Goal: Information Seeking & Learning: Learn about a topic

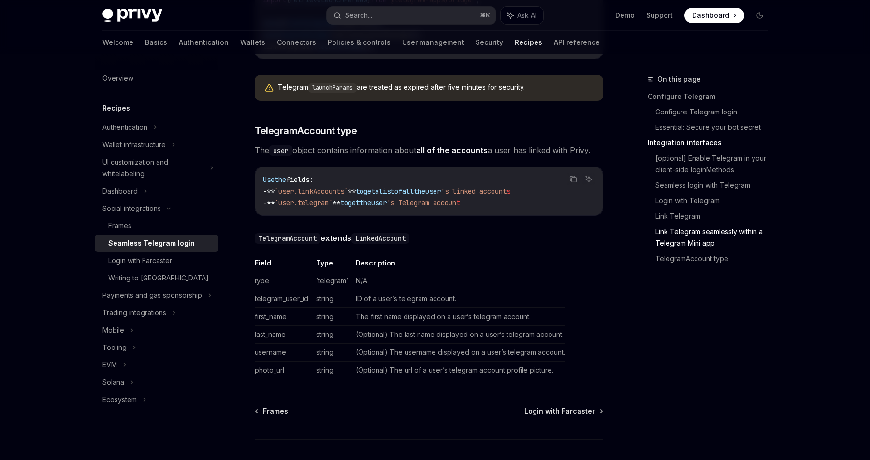
scroll to position [1640, 0]
click at [145, 44] on link "Basics" at bounding box center [156, 42] width 22 height 23
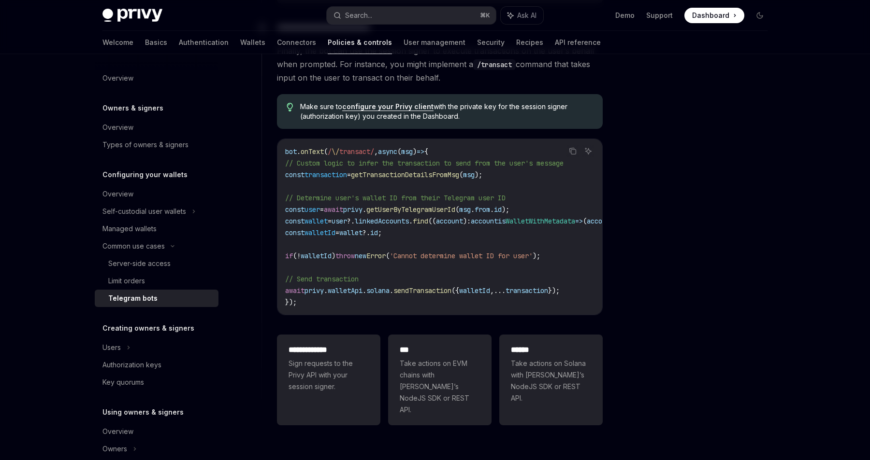
scroll to position [668, 0]
click at [170, 348] on div "Users" at bounding box center [157, 347] width 124 height 17
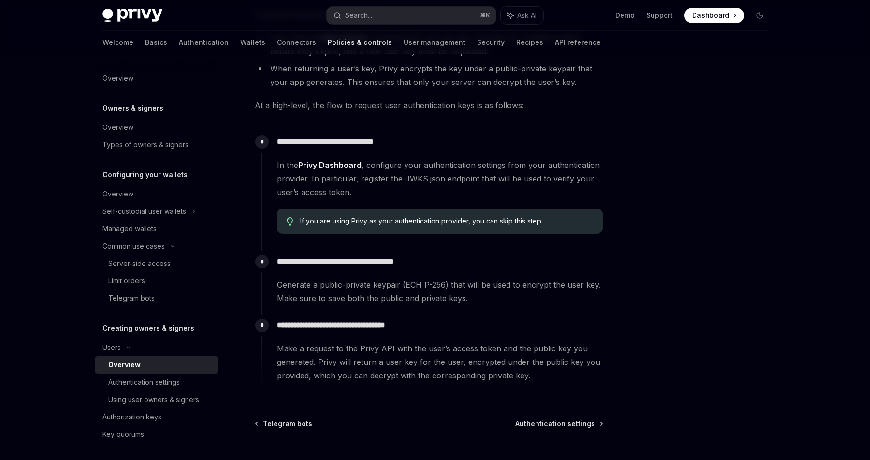
scroll to position [230, 0]
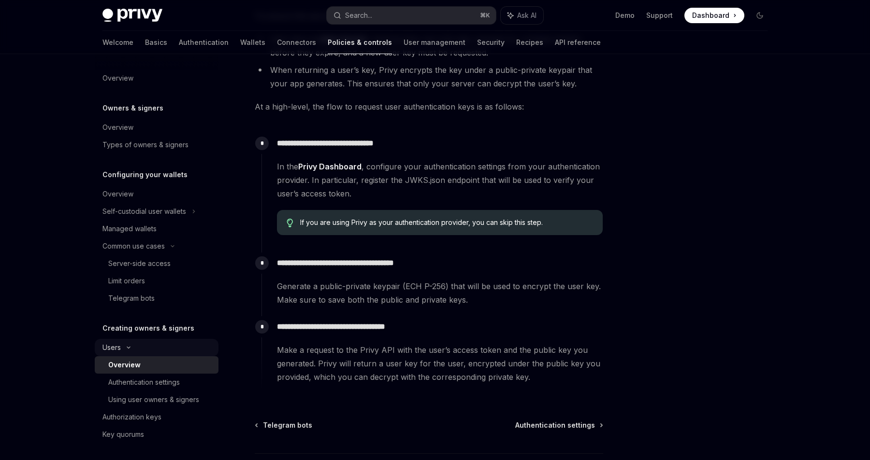
click at [199, 340] on div "Users" at bounding box center [157, 347] width 124 height 17
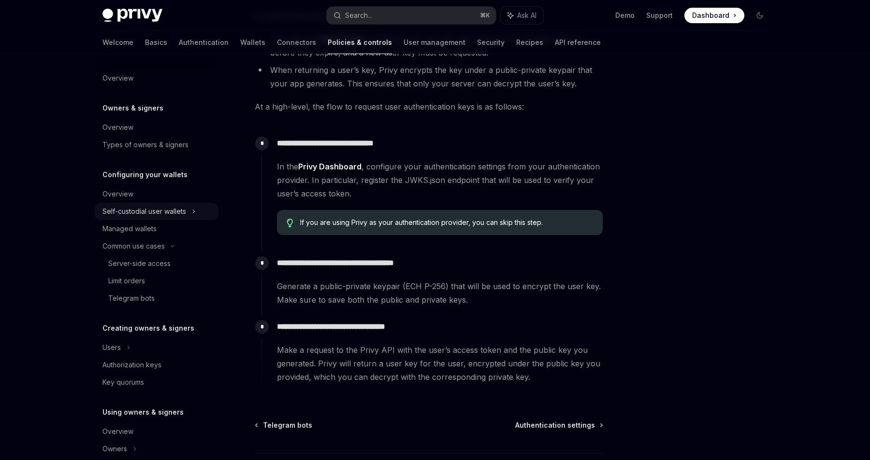
click at [192, 211] on icon at bounding box center [194, 212] width 4 height 12
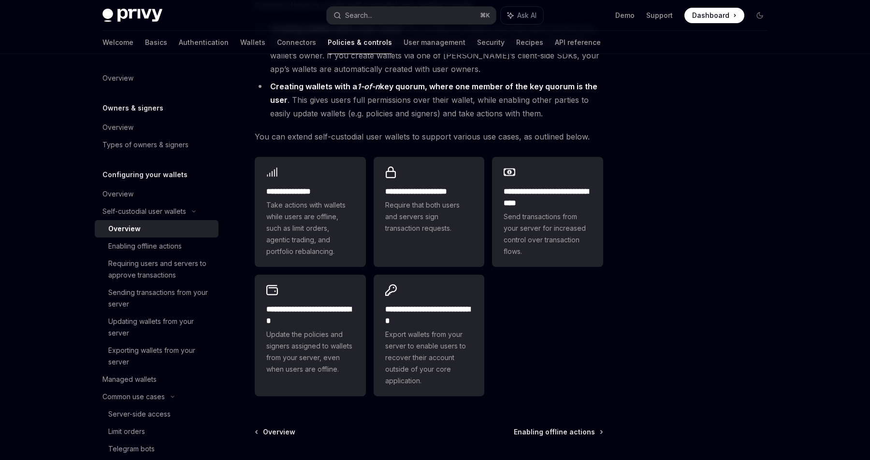
scroll to position [109, 0]
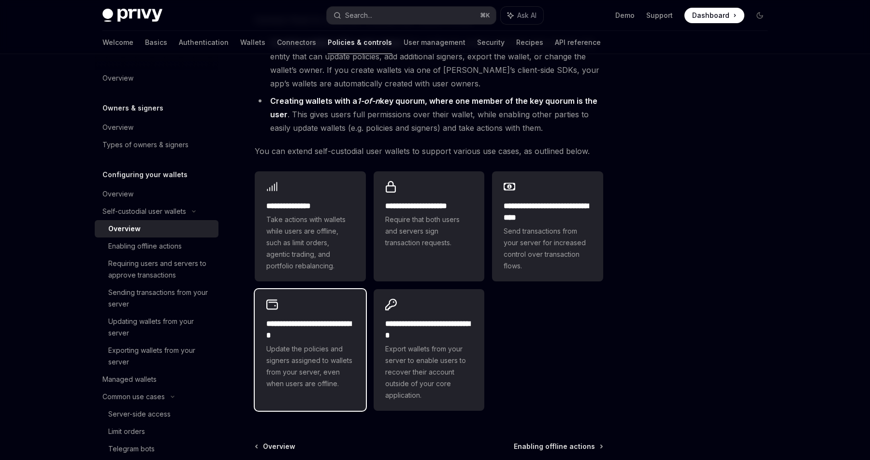
click at [352, 307] on div "**********" at bounding box center [310, 344] width 111 height 110
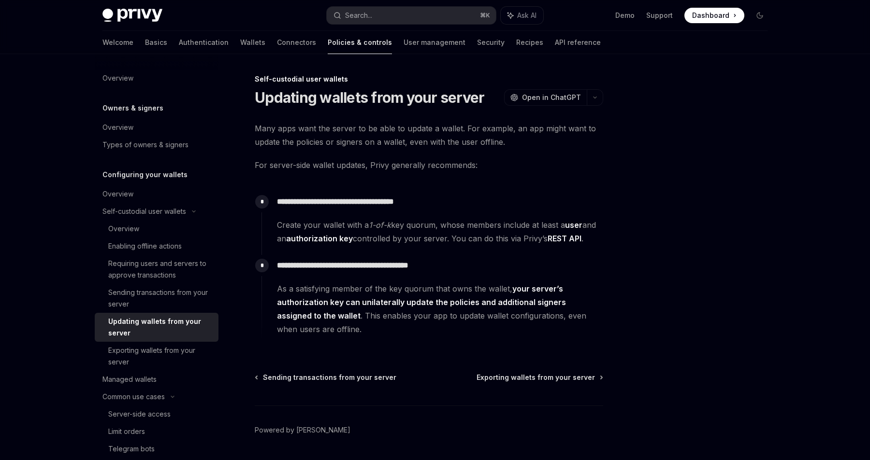
click at [569, 238] on link "REST API" at bounding box center [564, 239] width 34 height 10
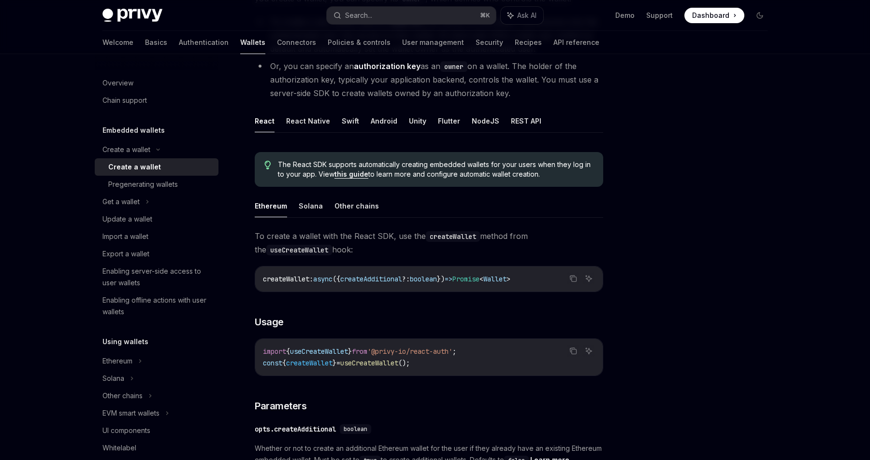
scroll to position [144, 0]
click at [511, 124] on button "REST API" at bounding box center [526, 120] width 30 height 23
type textarea "*"
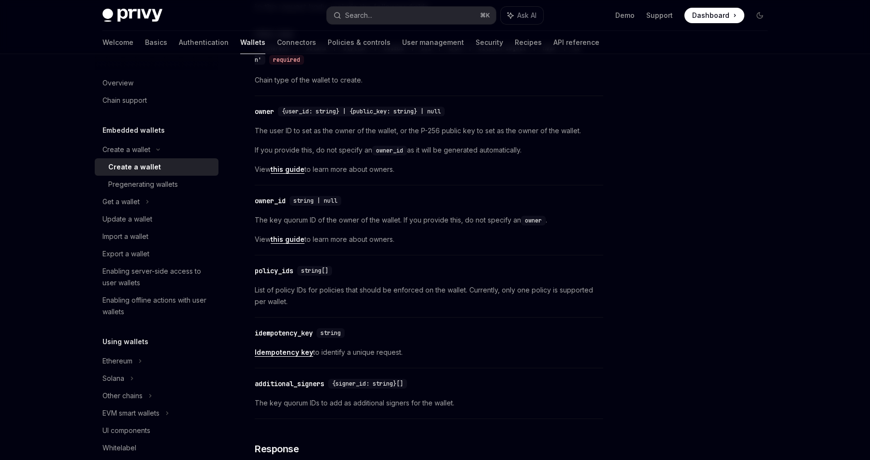
scroll to position [446, 0]
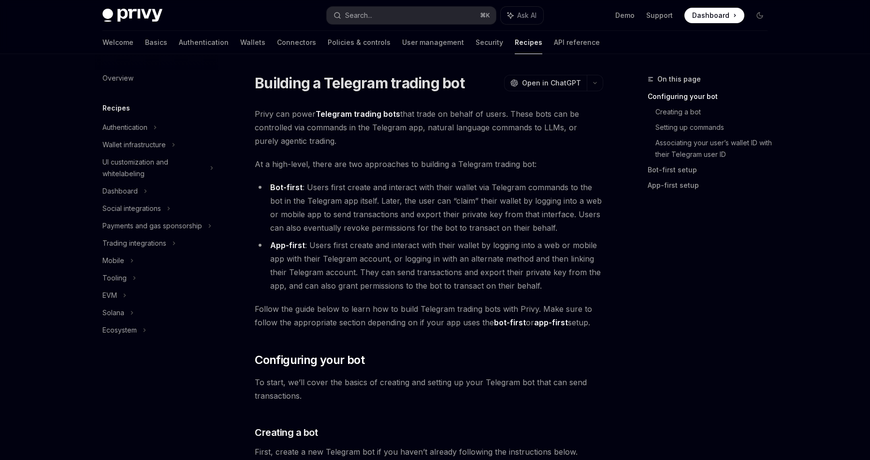
scroll to position [306, 0]
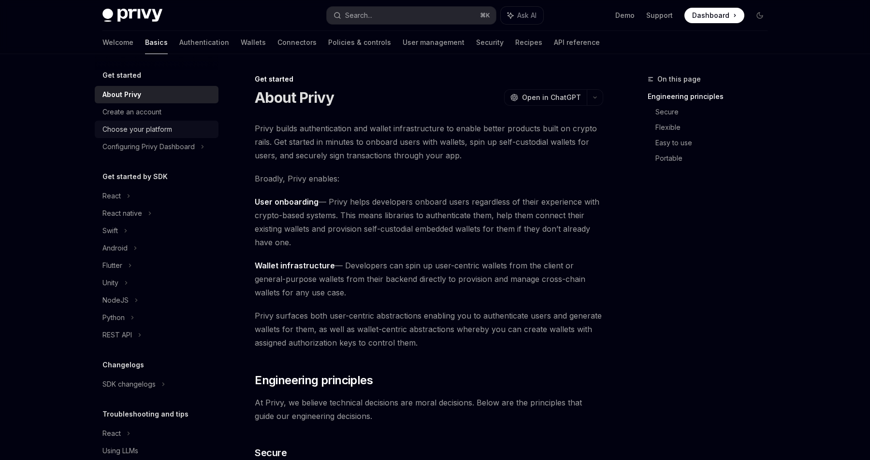
click at [193, 127] on div "Choose your platform" at bounding box center [157, 130] width 110 height 12
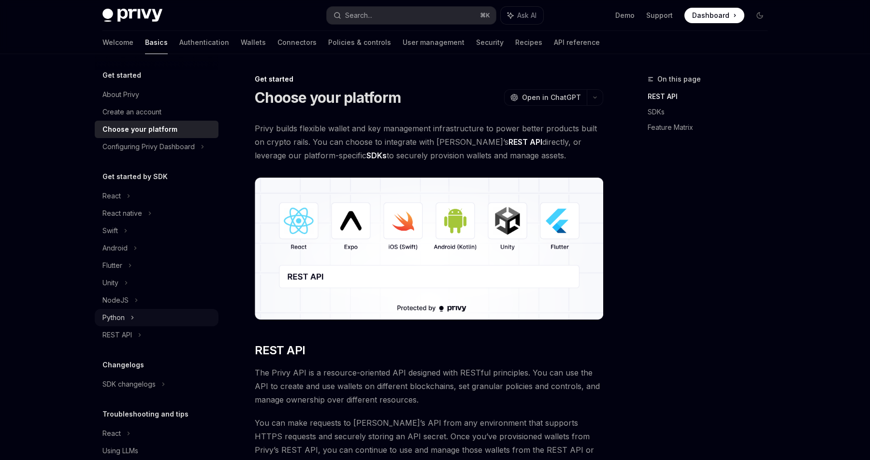
click at [145, 315] on div "Python" at bounding box center [157, 317] width 124 height 17
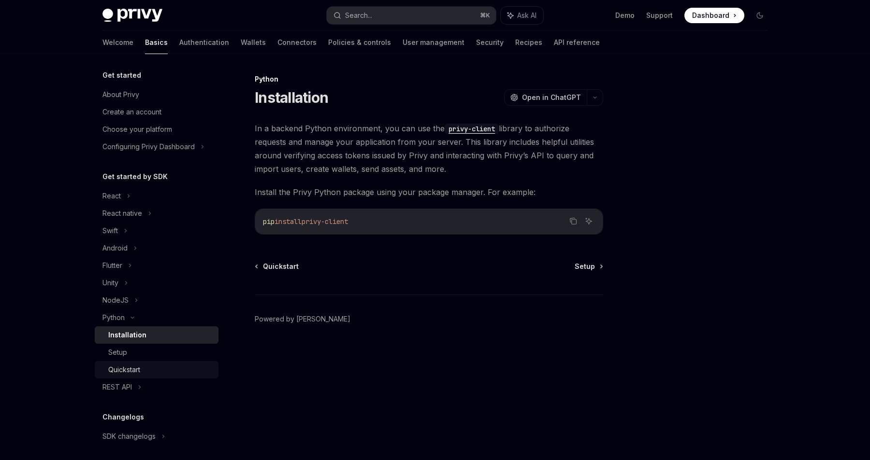
click at [154, 363] on link "Quickstart" at bounding box center [157, 369] width 124 height 17
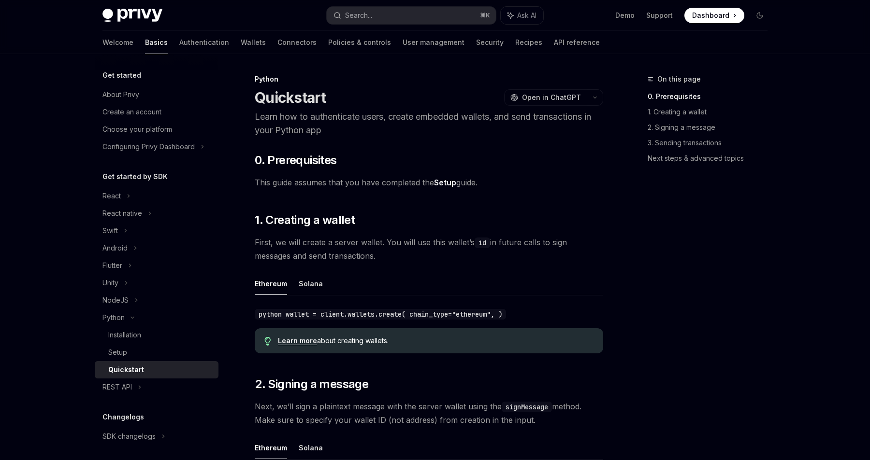
click at [154, 373] on div "Quickstart" at bounding box center [160, 370] width 104 height 12
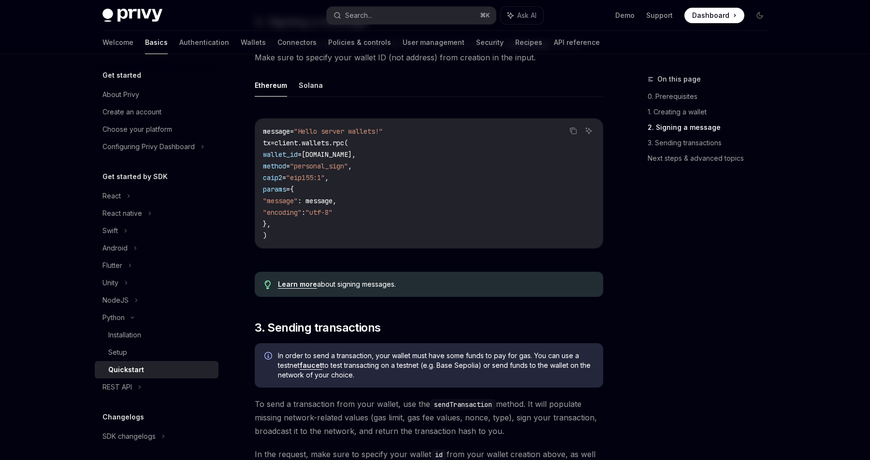
scroll to position [369, 0]
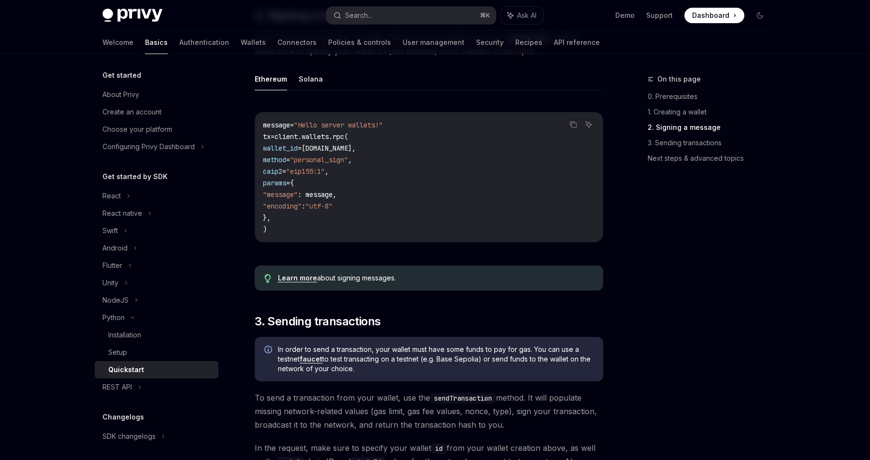
click at [296, 282] on link "Learn more" at bounding box center [297, 278] width 39 height 9
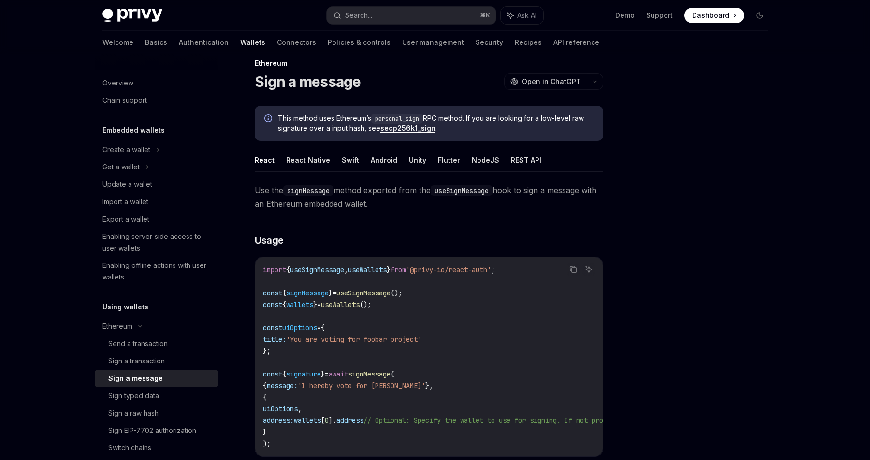
scroll to position [17, 0]
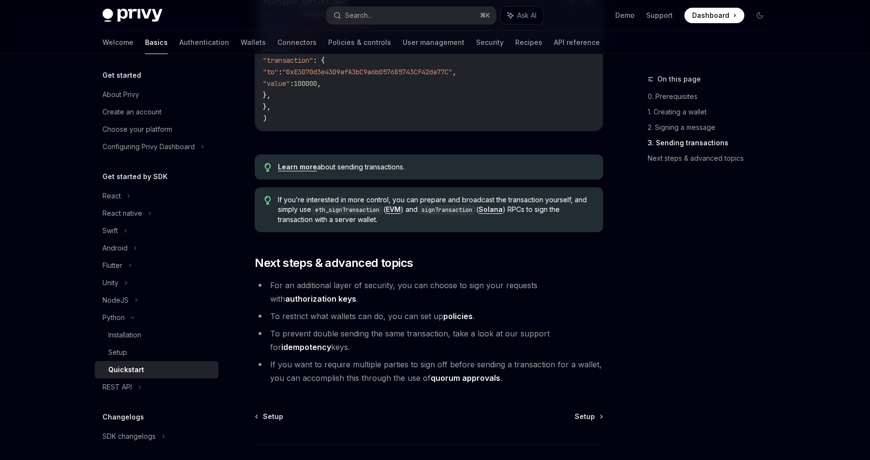
scroll to position [916, 0]
click at [356, 295] on link "authorization keys" at bounding box center [320, 300] width 71 height 10
type textarea "*"
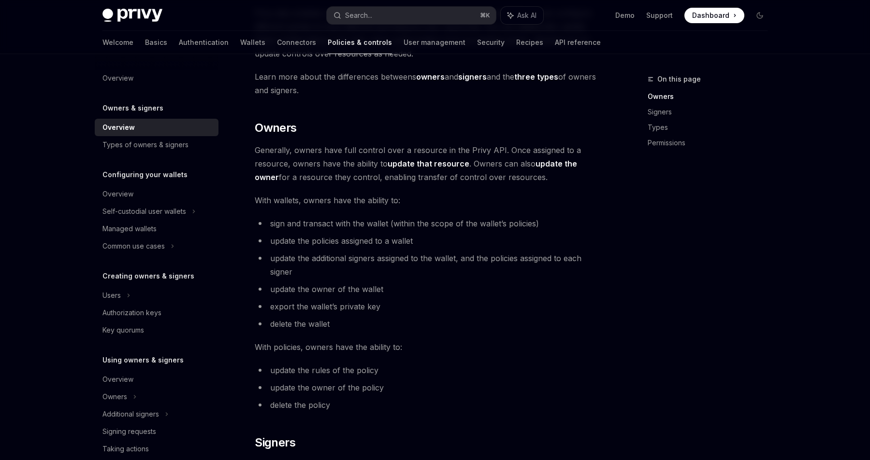
scroll to position [192, 0]
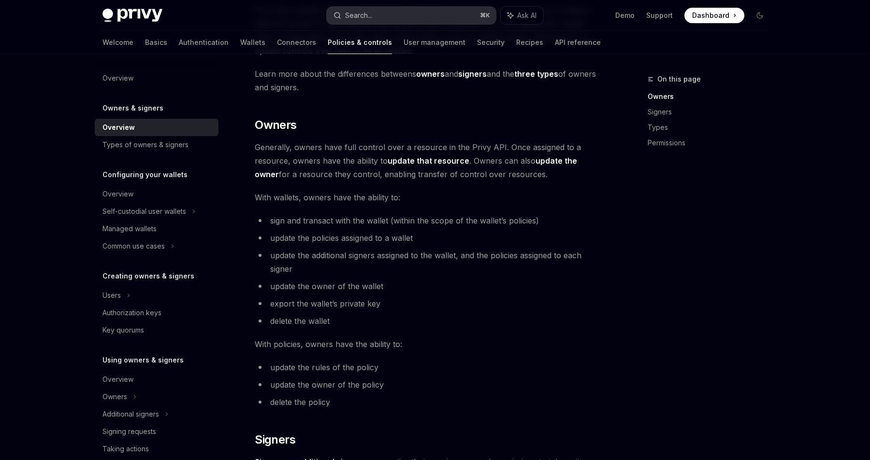
click at [396, 14] on button "Search... ⌘ K" at bounding box center [411, 15] width 169 height 17
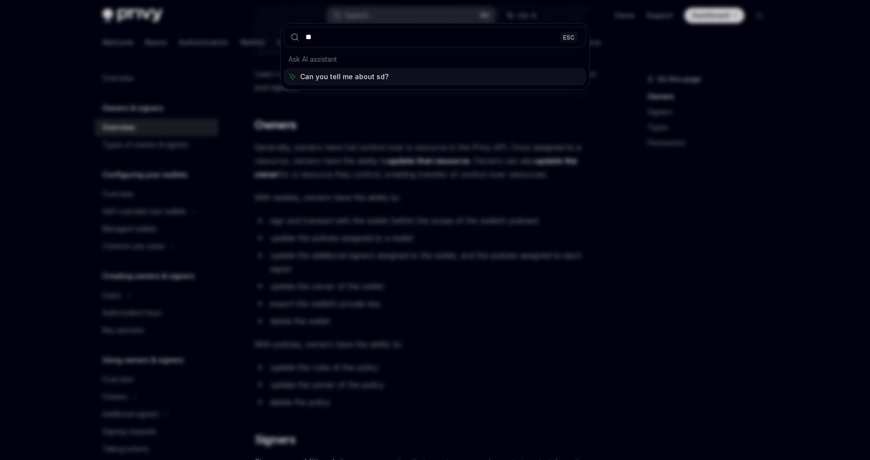
type input "***"
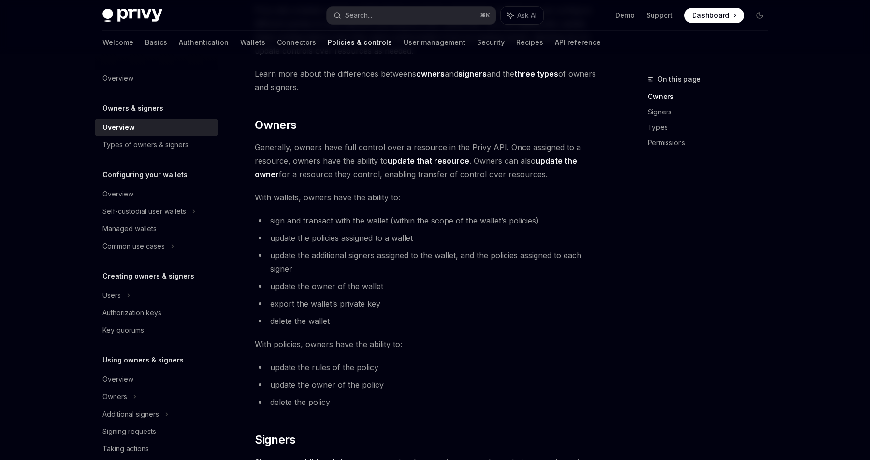
type textarea "*"
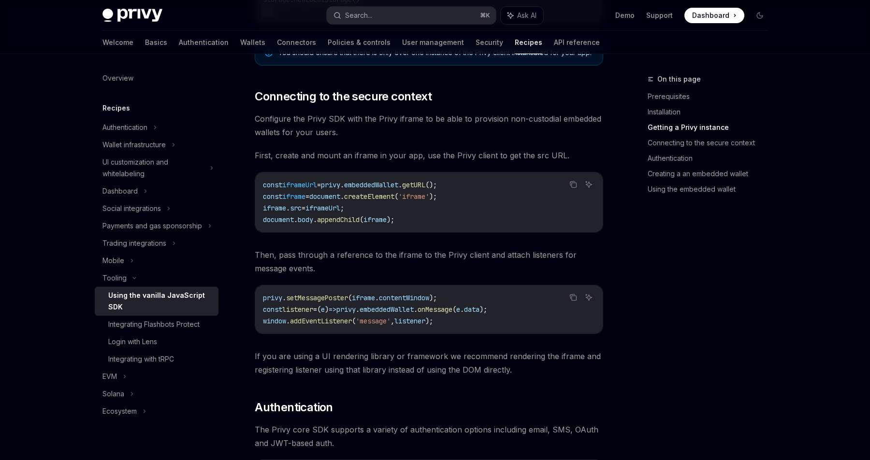
scroll to position [552, 0]
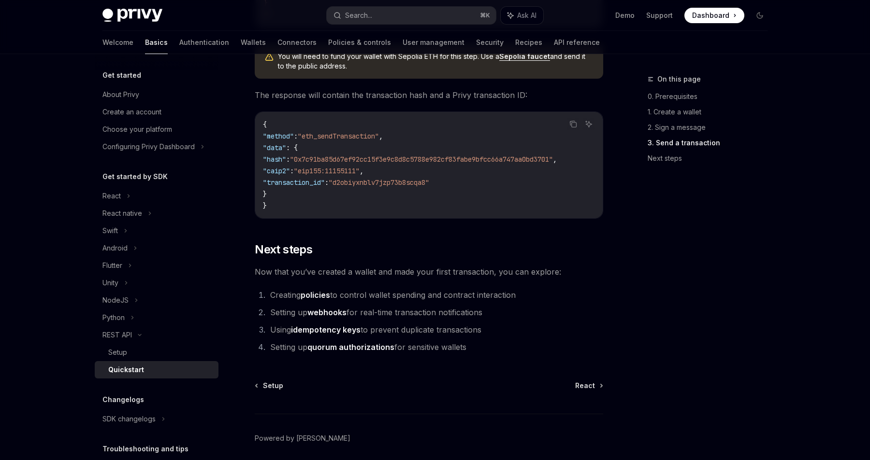
scroll to position [1202, 0]
click at [367, 351] on link "quorum authorizations" at bounding box center [350, 346] width 87 height 10
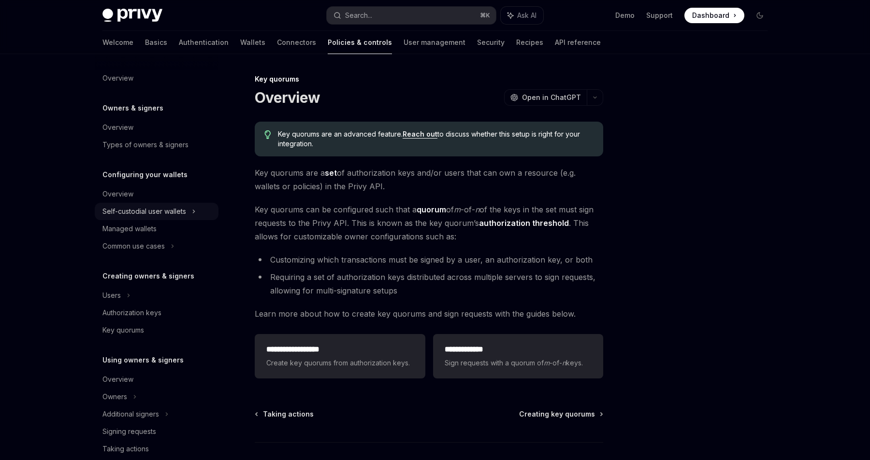
click at [187, 210] on div "Self-custodial user wallets" at bounding box center [157, 211] width 124 height 17
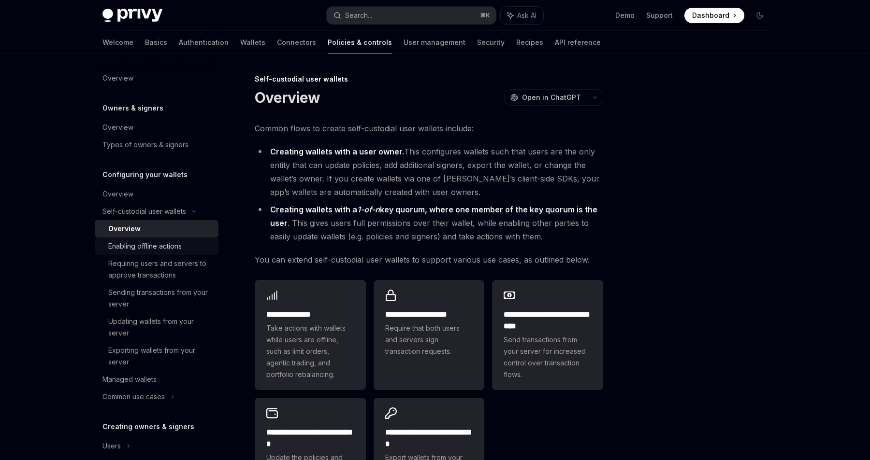
click at [180, 249] on div "Enabling offline actions" at bounding box center [144, 247] width 73 height 12
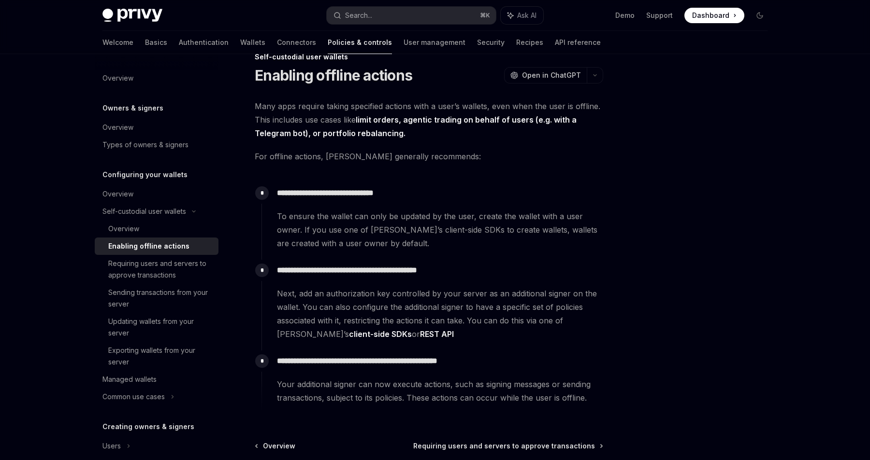
scroll to position [25, 0]
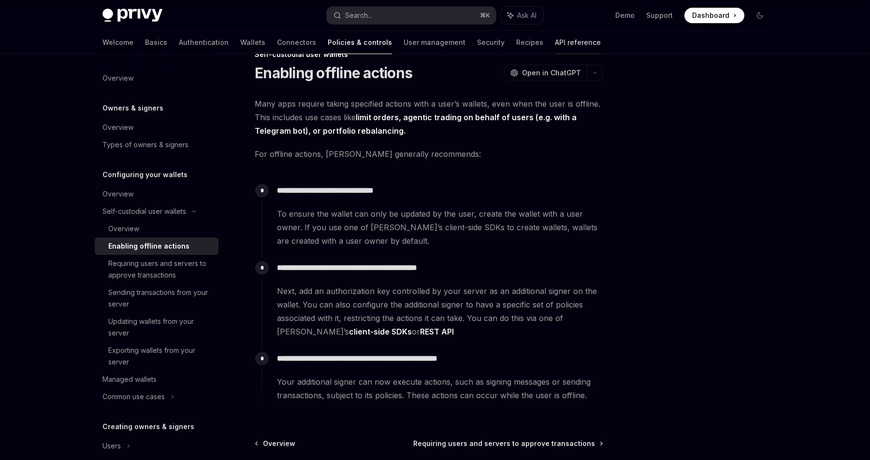
click at [555, 43] on link "API reference" at bounding box center [578, 42] width 46 height 23
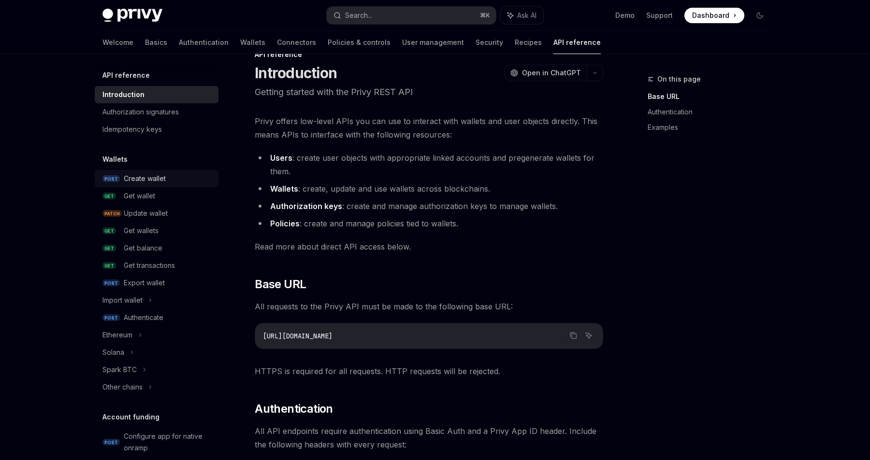
click at [166, 183] on div "Create wallet" at bounding box center [168, 179] width 89 height 12
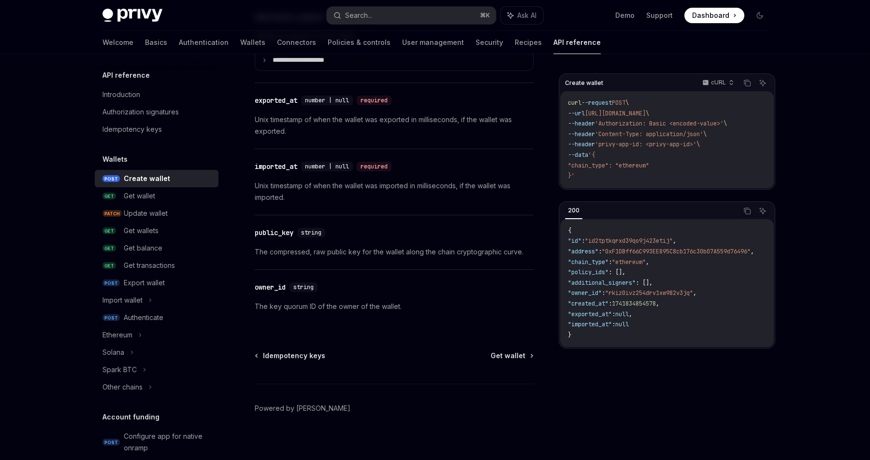
scroll to position [1312, 0]
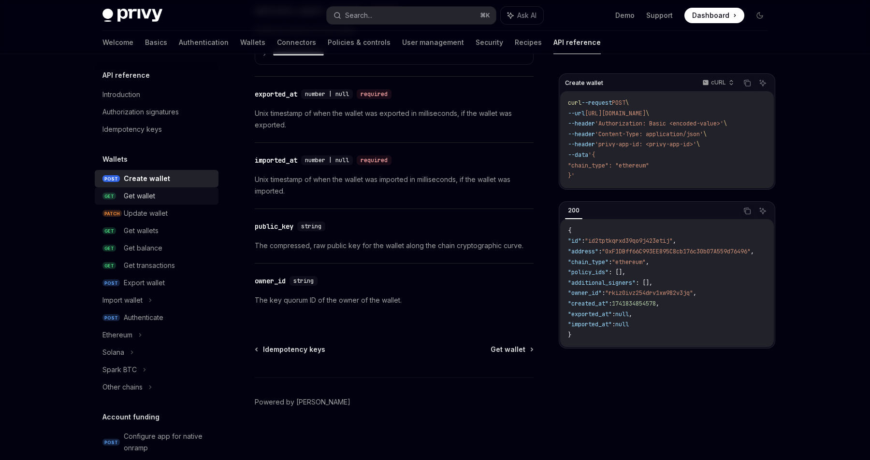
click at [187, 195] on div "Get wallet" at bounding box center [168, 196] width 89 height 12
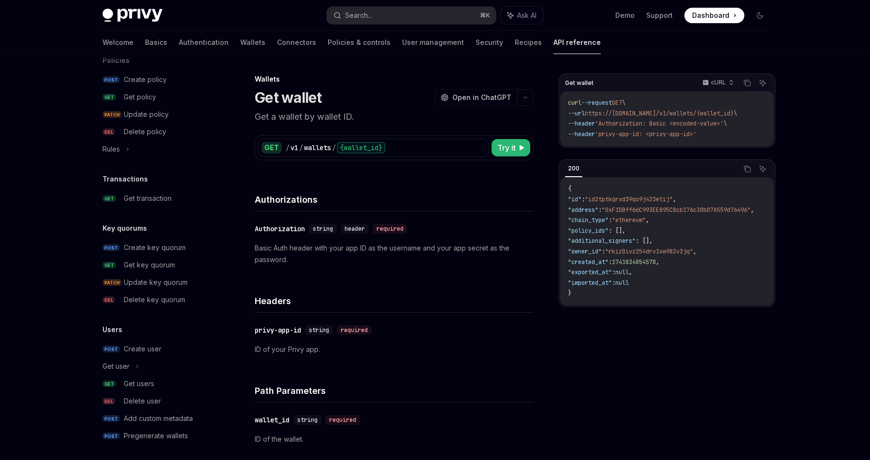
scroll to position [538, 0]
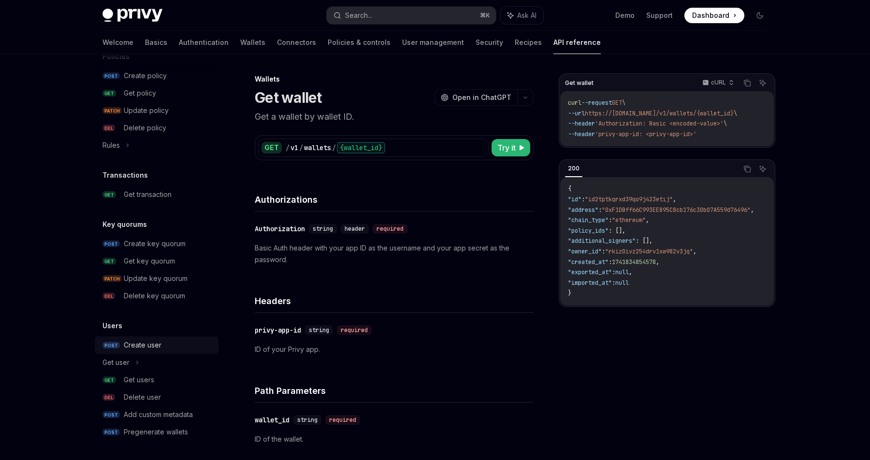
click at [177, 349] on div "Create user" at bounding box center [168, 346] width 89 height 12
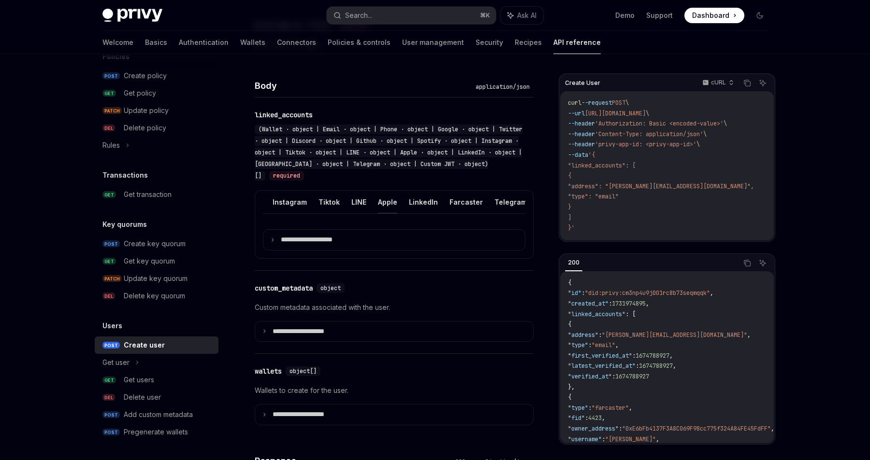
scroll to position [0, 305]
click at [456, 201] on button "Telegram" at bounding box center [472, 202] width 32 height 23
click at [457, 201] on button "Telegram" at bounding box center [472, 202] width 32 height 23
click at [339, 233] on summary "**********" at bounding box center [393, 240] width 261 height 20
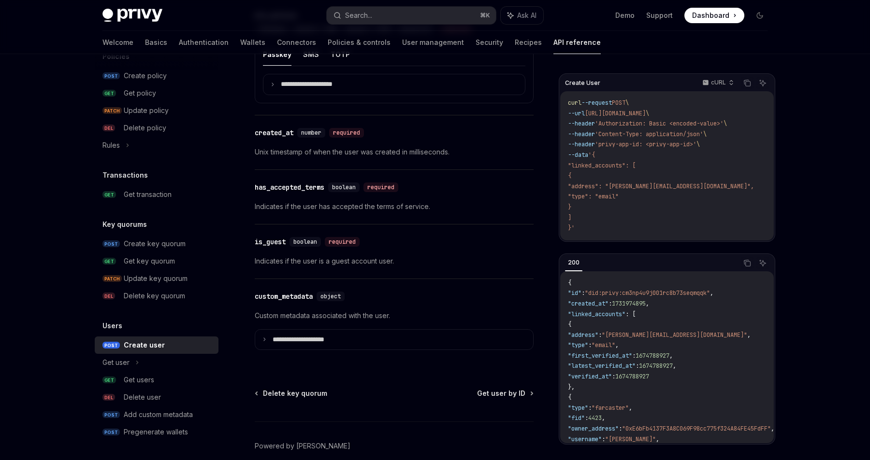
scroll to position [1054, 0]
click at [176, 237] on link "POST Create key quorum" at bounding box center [157, 243] width 124 height 17
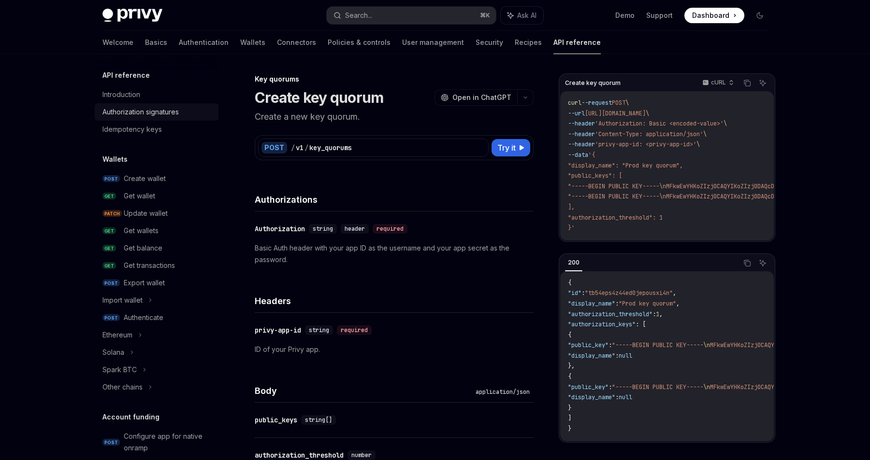
click at [161, 105] on link "Authorization signatures" at bounding box center [157, 111] width 124 height 17
type textarea "*"
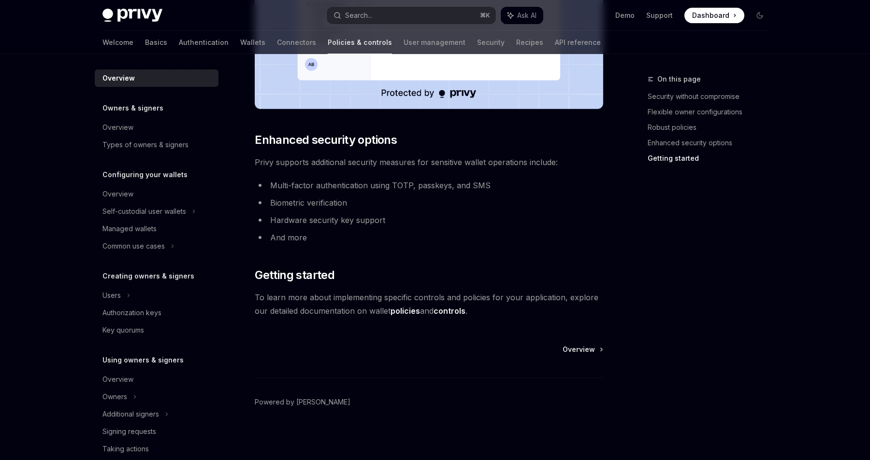
scroll to position [765, 0]
click at [594, 351] on span "Overview" at bounding box center [578, 350] width 32 height 10
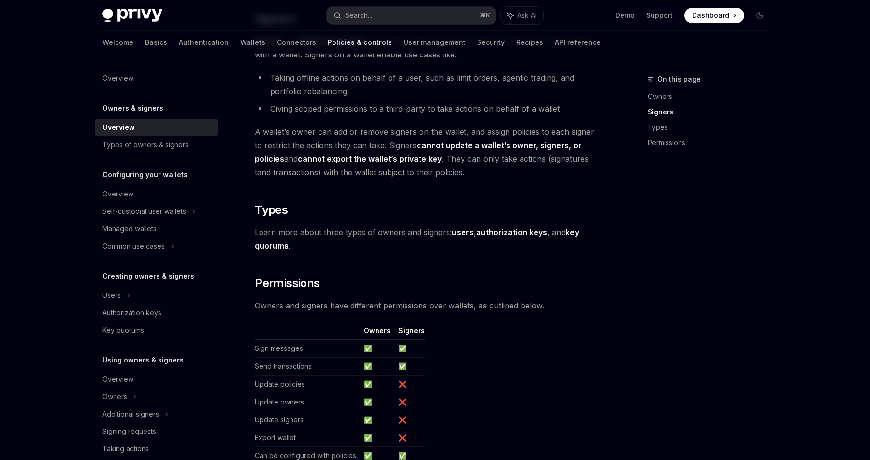
scroll to position [616, 0]
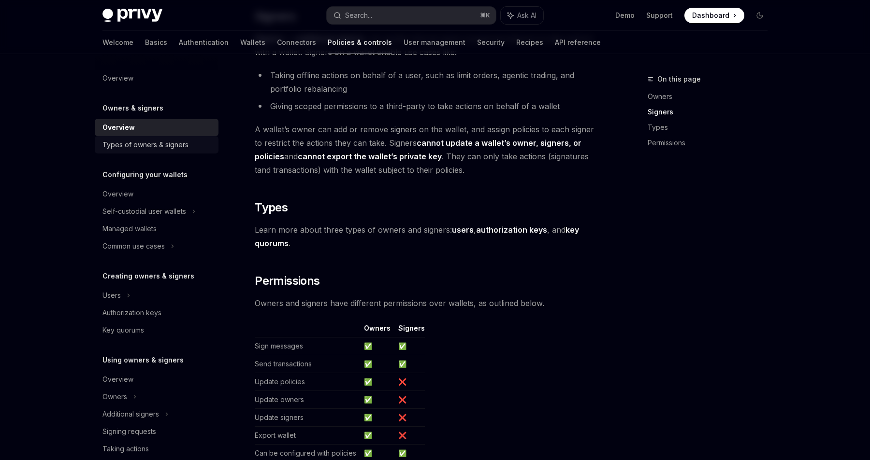
click at [178, 144] on div "Types of owners & signers" at bounding box center [145, 145] width 86 height 12
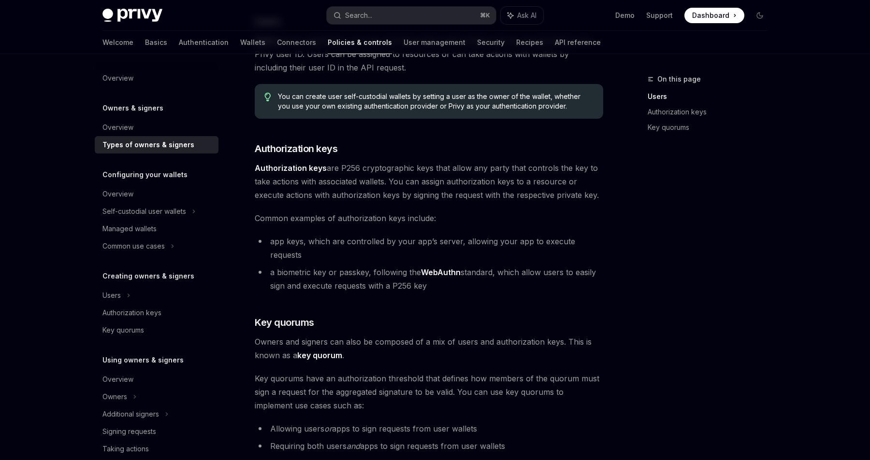
scroll to position [144, 0]
click at [180, 233] on div "Managed wallets" at bounding box center [157, 229] width 110 height 12
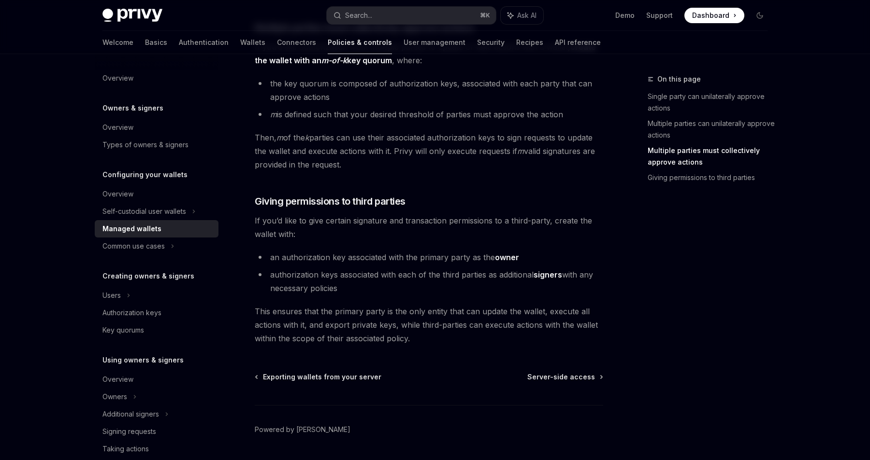
scroll to position [433, 0]
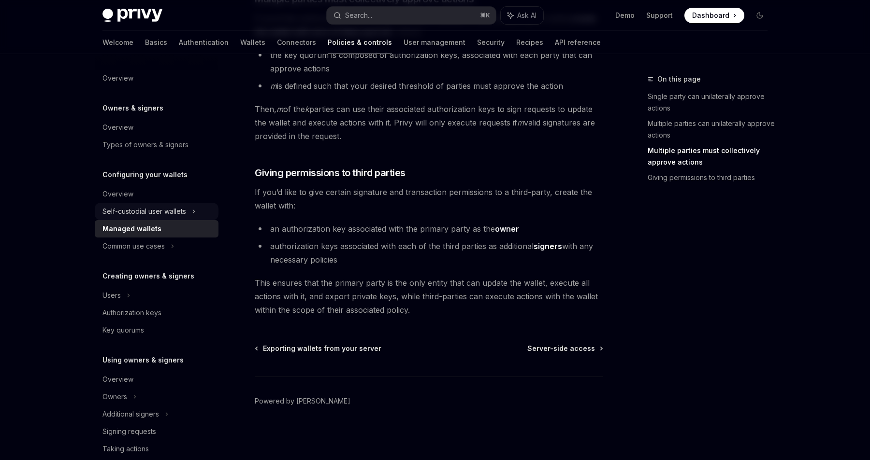
click at [182, 216] on div "Self-custodial user wallets" at bounding box center [144, 212] width 84 height 12
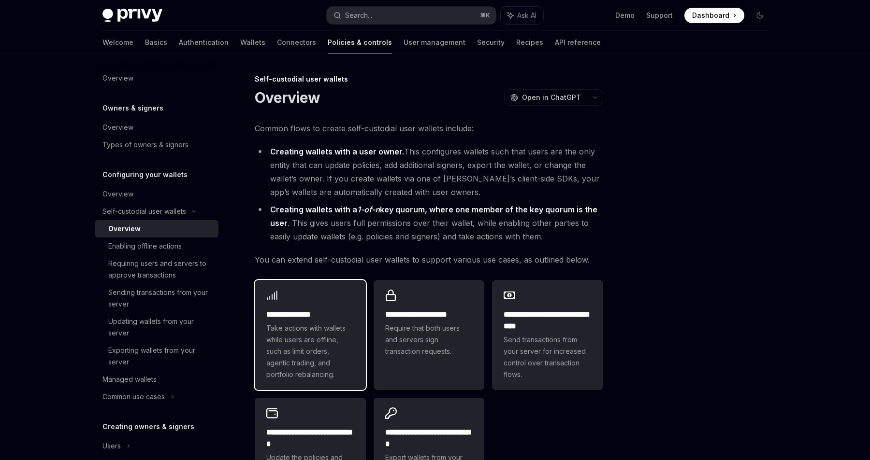
click at [354, 318] on div "**********" at bounding box center [310, 335] width 111 height 110
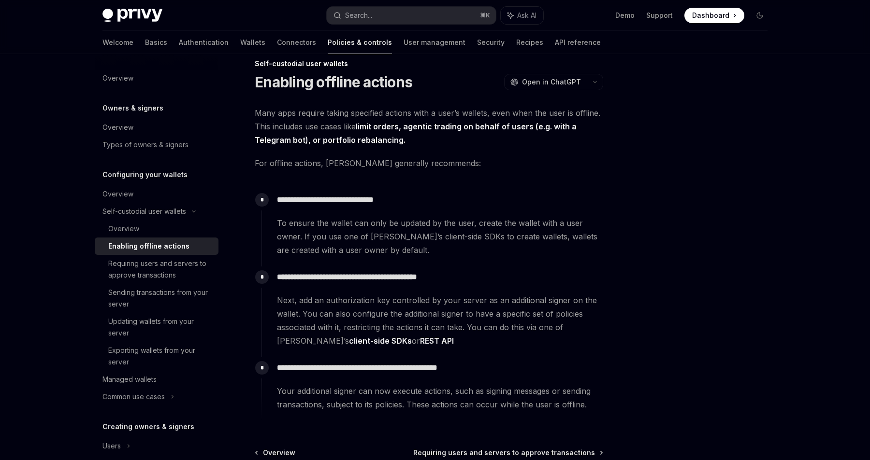
scroll to position [6, 0]
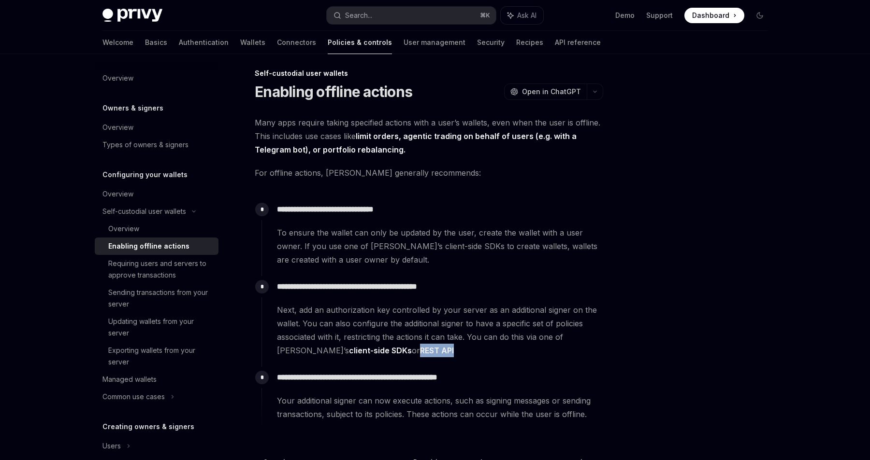
click at [349, 351] on link "client-side SDKs" at bounding box center [380, 351] width 63 height 10
type textarea "*"
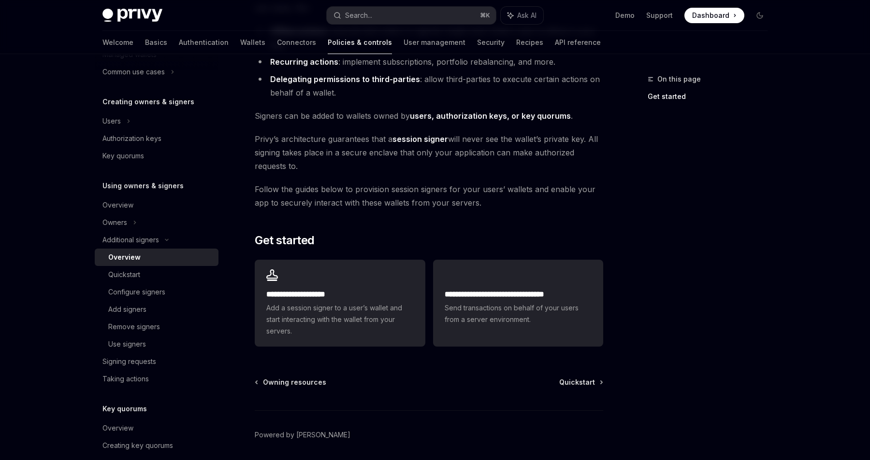
scroll to position [148, 0]
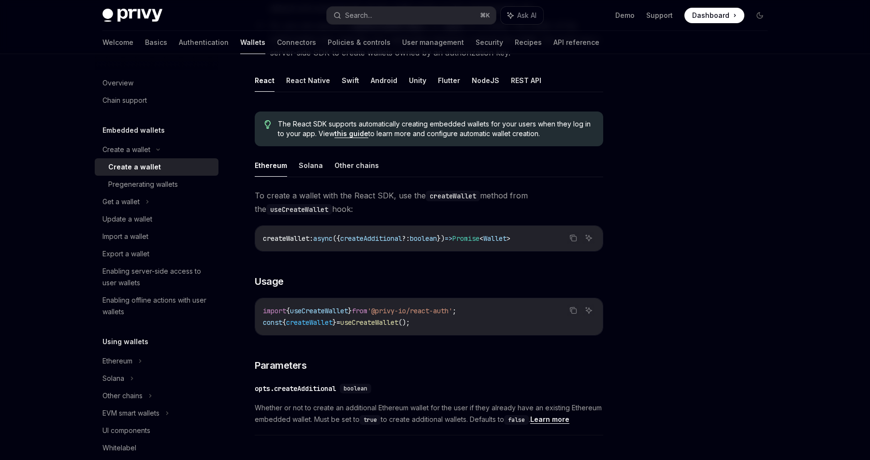
scroll to position [187, 0]
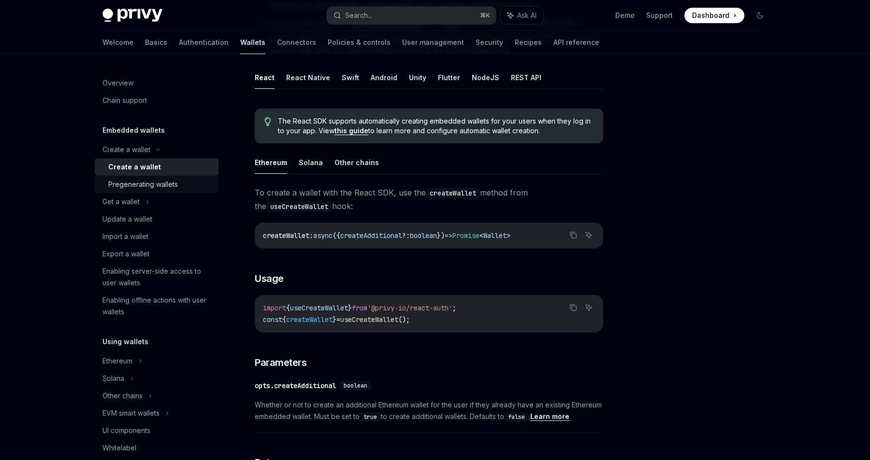
click at [172, 187] on div "Pregenerating wallets" at bounding box center [143, 185] width 70 height 12
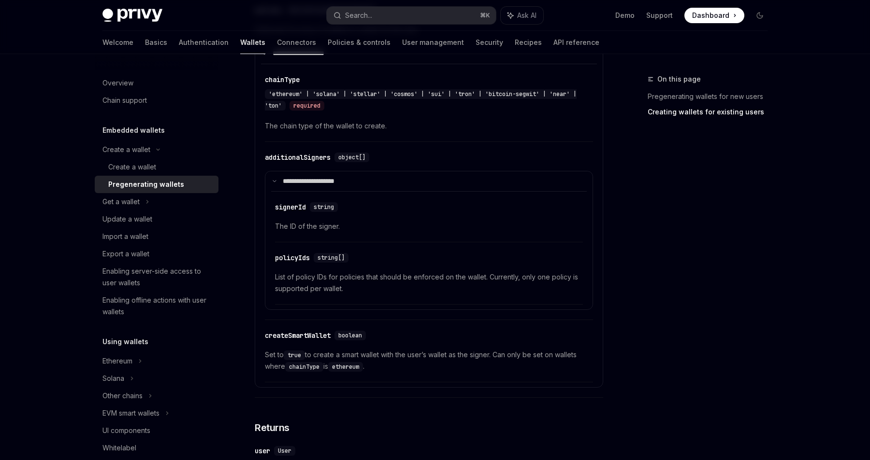
scroll to position [1585, 0]
click at [172, 162] on div "Create a wallet" at bounding box center [160, 167] width 104 height 12
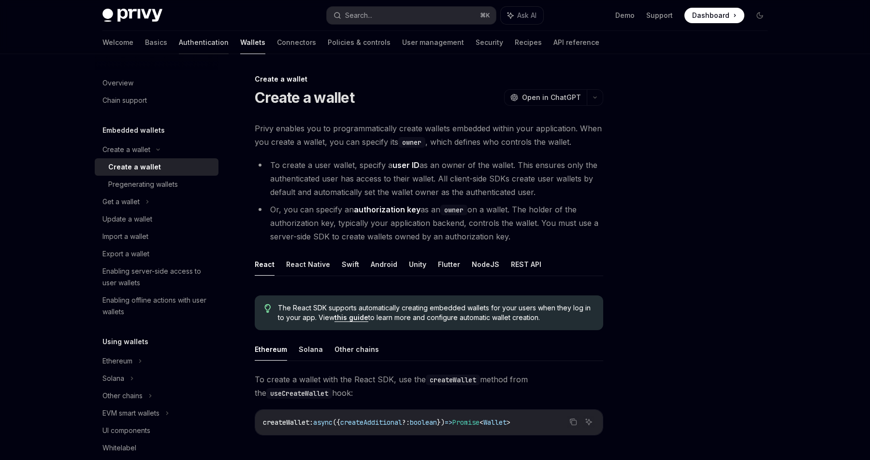
click at [179, 43] on link "Authentication" at bounding box center [204, 42] width 50 height 23
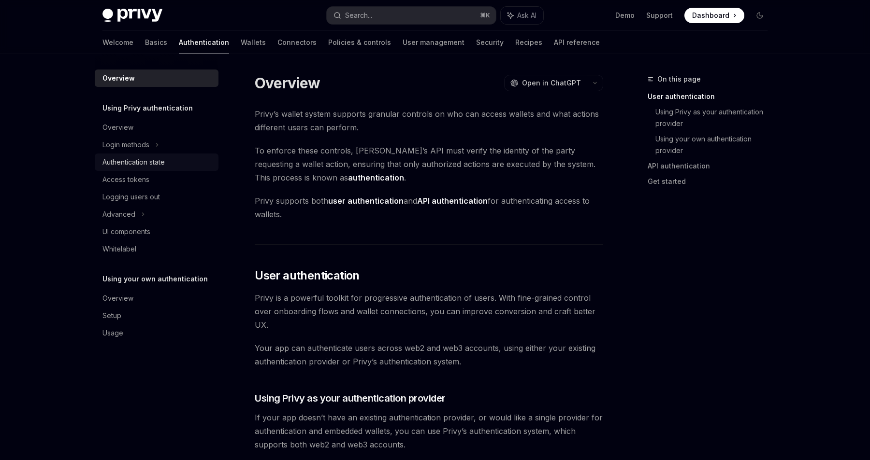
click at [173, 163] on div "Authentication state" at bounding box center [157, 163] width 110 height 12
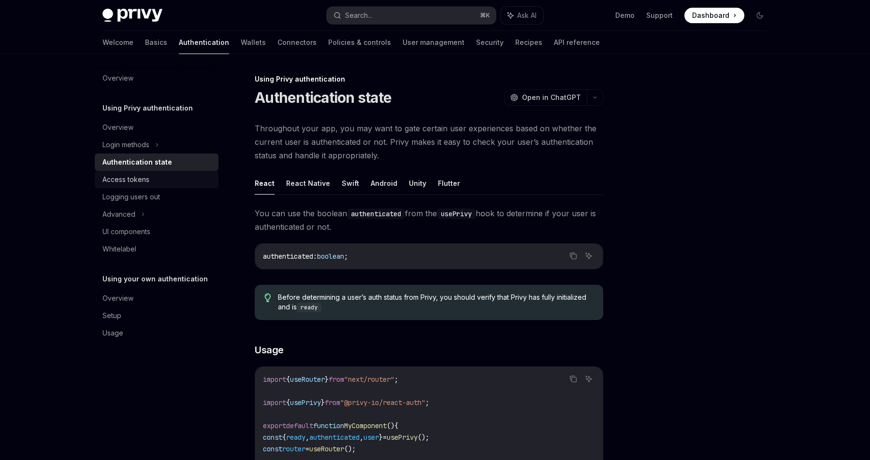
click at [171, 179] on div "Access tokens" at bounding box center [157, 180] width 110 height 12
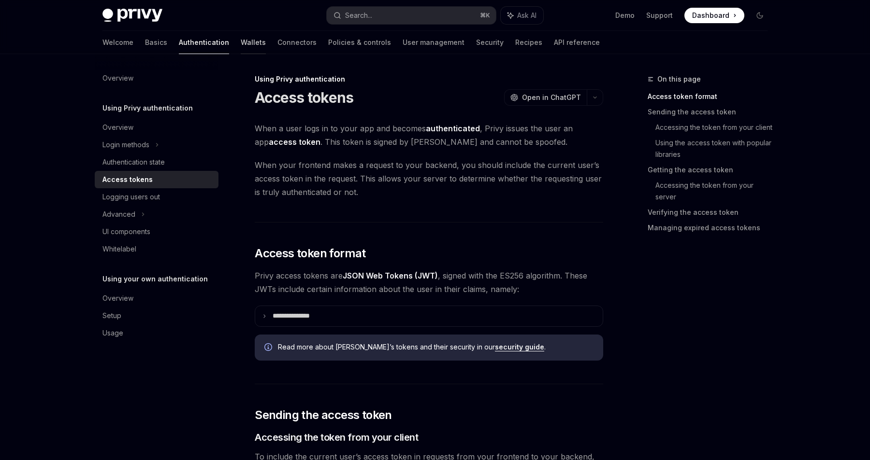
click at [241, 45] on link "Wallets" at bounding box center [253, 42] width 25 height 23
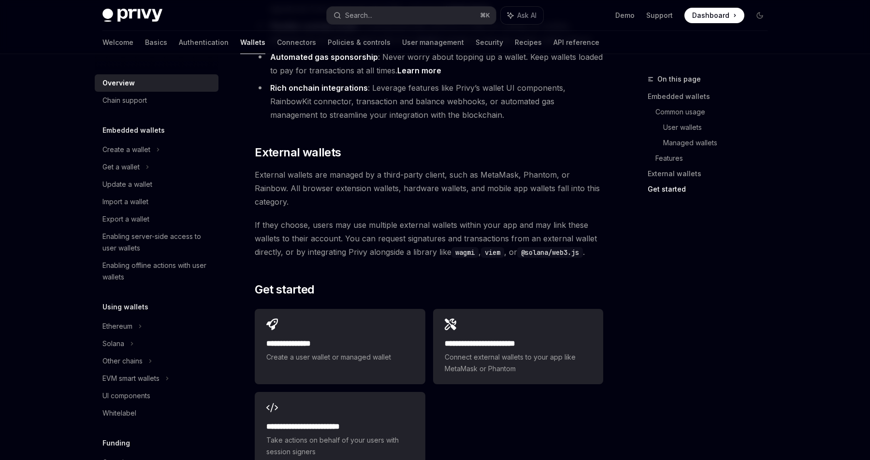
scroll to position [1363, 0]
click at [385, 392] on div "**********" at bounding box center [340, 429] width 170 height 75
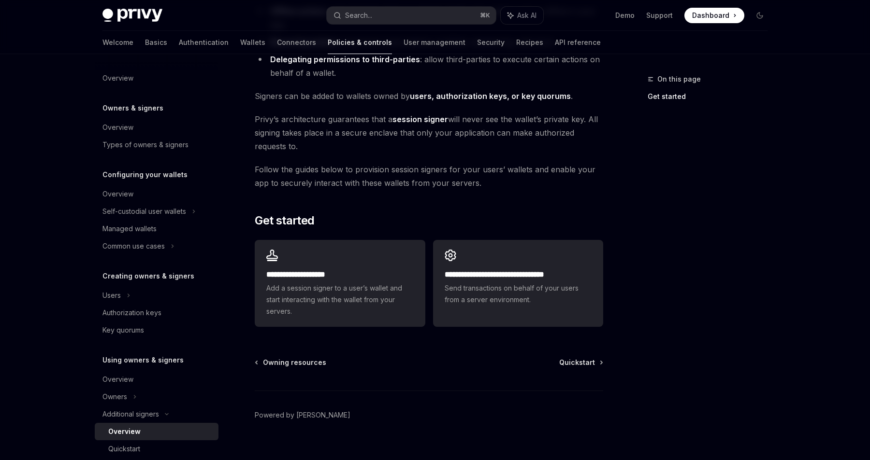
scroll to position [182, 0]
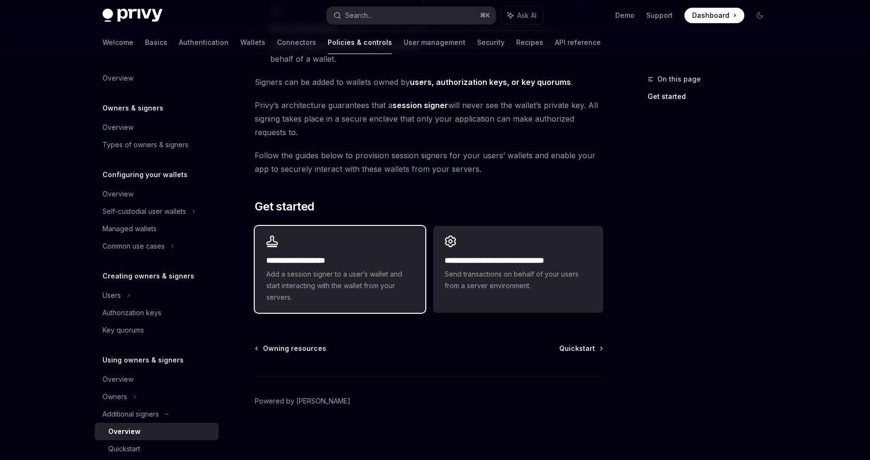
click at [374, 244] on div "**********" at bounding box center [340, 269] width 170 height 87
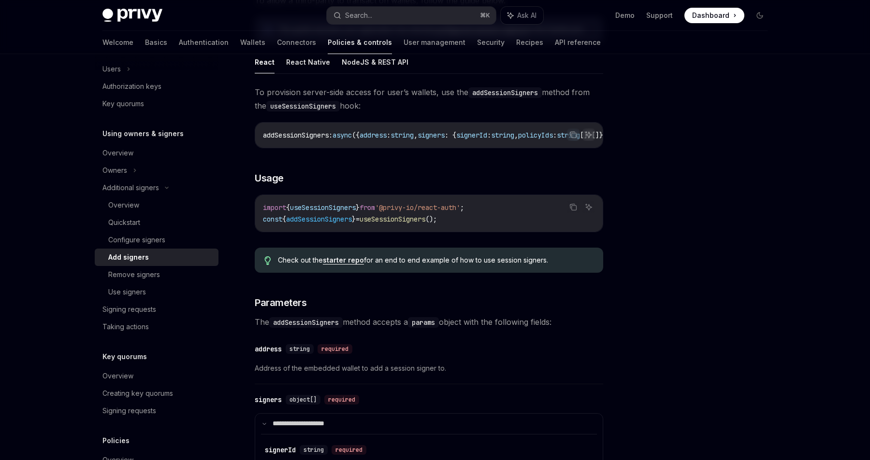
scroll to position [112, 0]
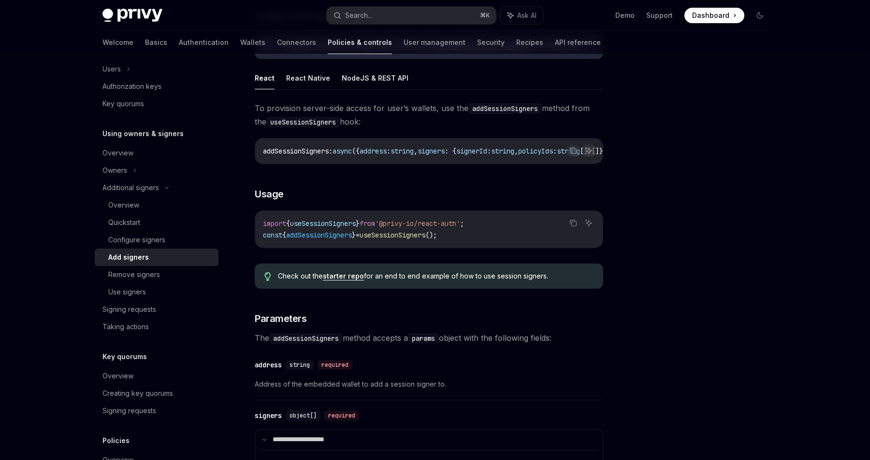
click at [460, 226] on span "'@privy-io/react-auth'" at bounding box center [417, 223] width 85 height 9
copy code "import { useSessionSigners } from '@privy-io/react-auth' ;"
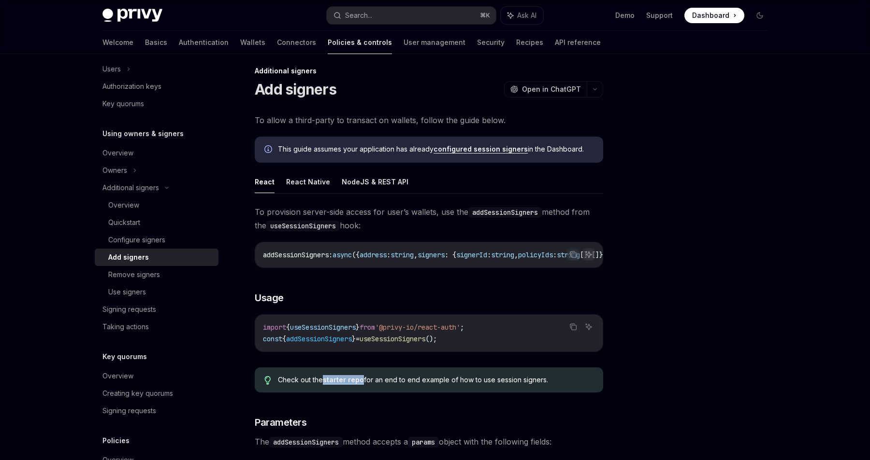
scroll to position [0, 0]
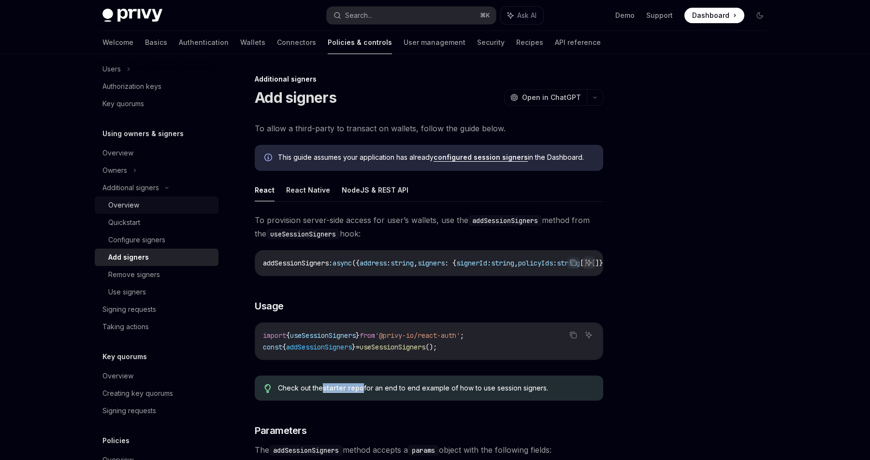
click at [190, 204] on div "Overview" at bounding box center [160, 206] width 104 height 12
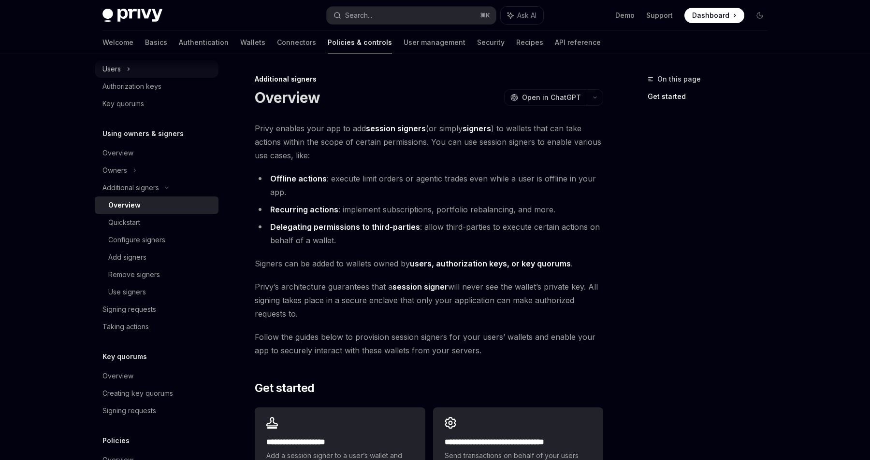
click at [135, 72] on div "Users" at bounding box center [157, 68] width 124 height 17
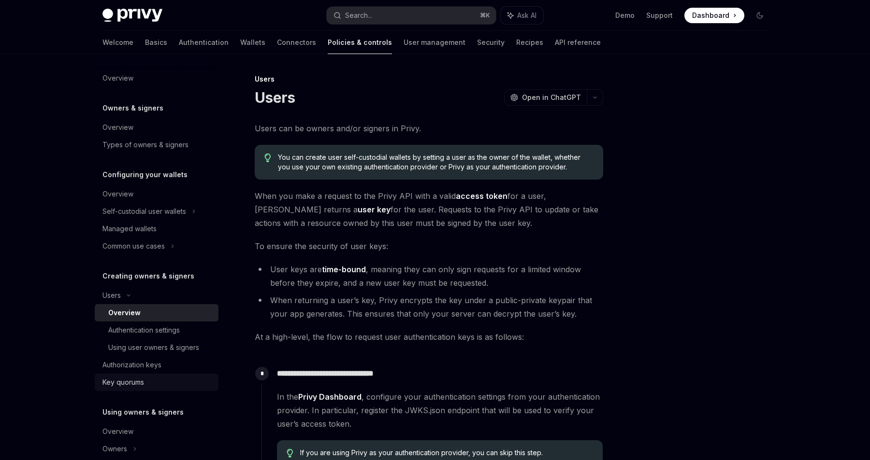
click at [165, 383] on div "Key quorums" at bounding box center [157, 383] width 110 height 12
type textarea "*"
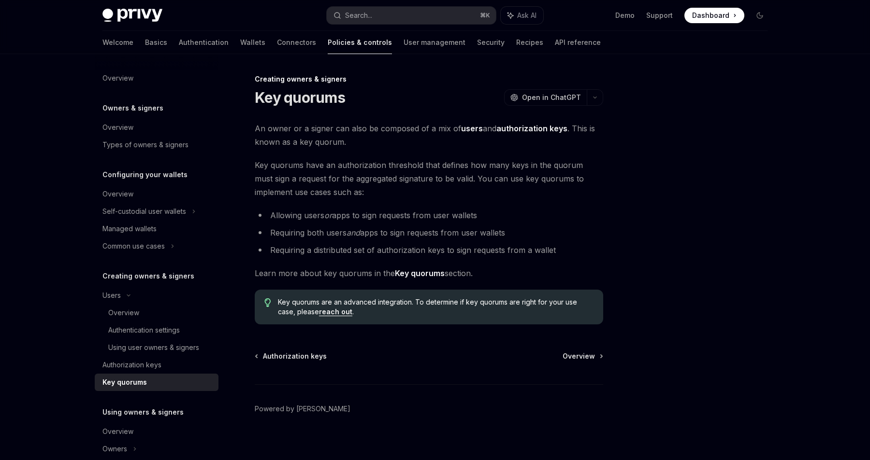
click at [334, 310] on link "reach out" at bounding box center [335, 312] width 33 height 9
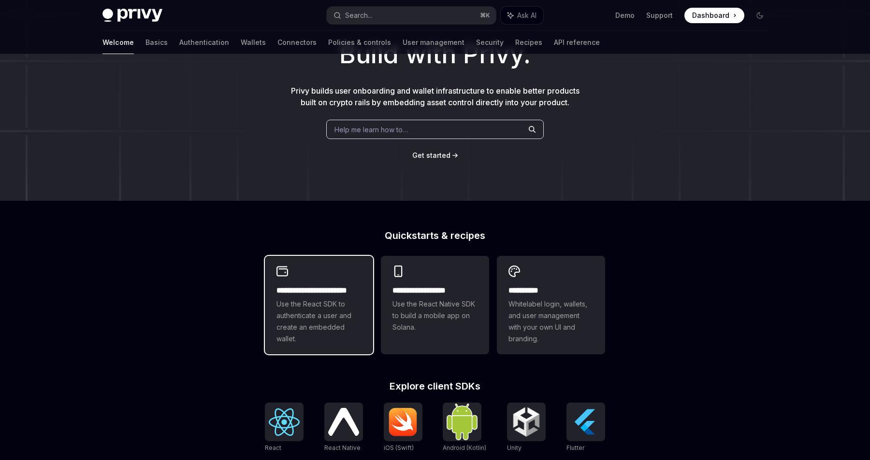
scroll to position [308, 0]
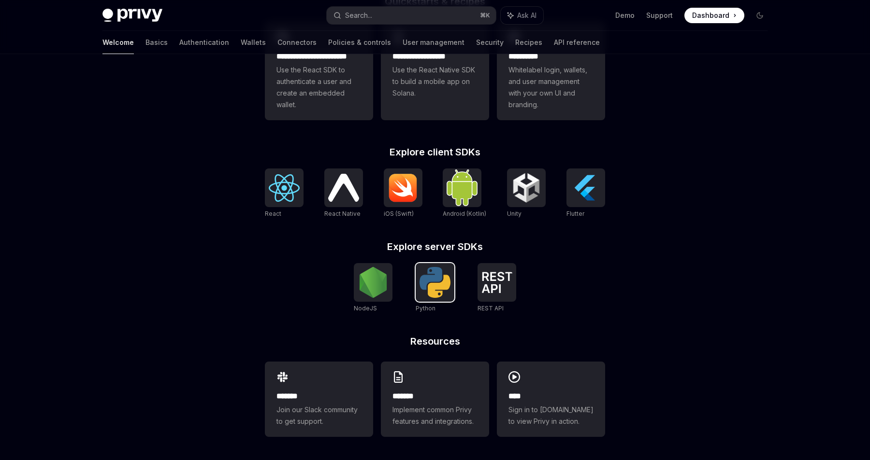
click at [432, 280] on img at bounding box center [434, 282] width 31 height 31
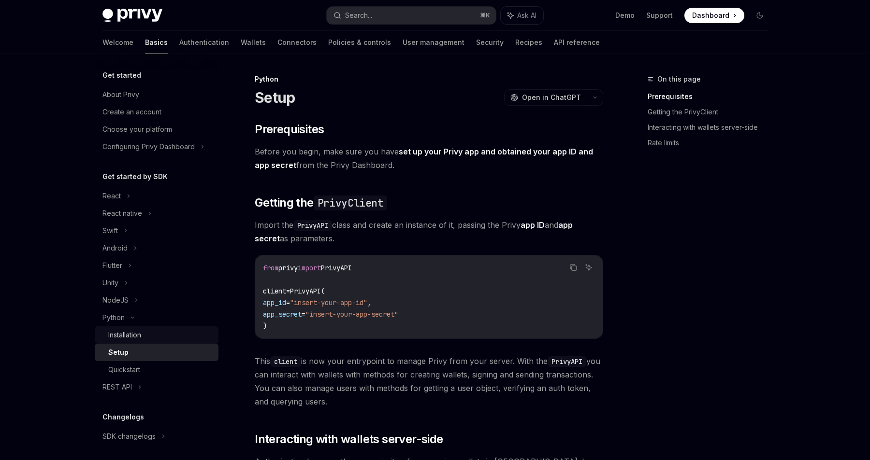
click at [205, 338] on div "Installation" at bounding box center [160, 336] width 104 height 12
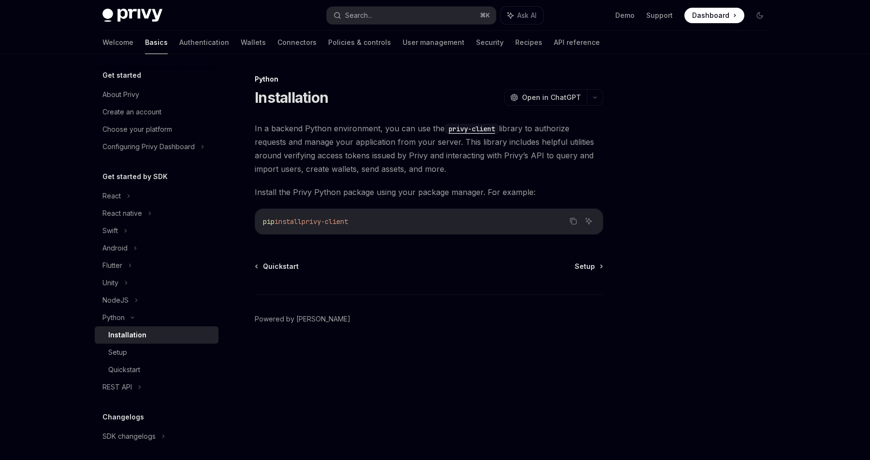
click at [478, 127] on code "privy-client" at bounding box center [472, 129] width 54 height 11
click at [169, 367] on div "Quickstart" at bounding box center [160, 370] width 104 height 12
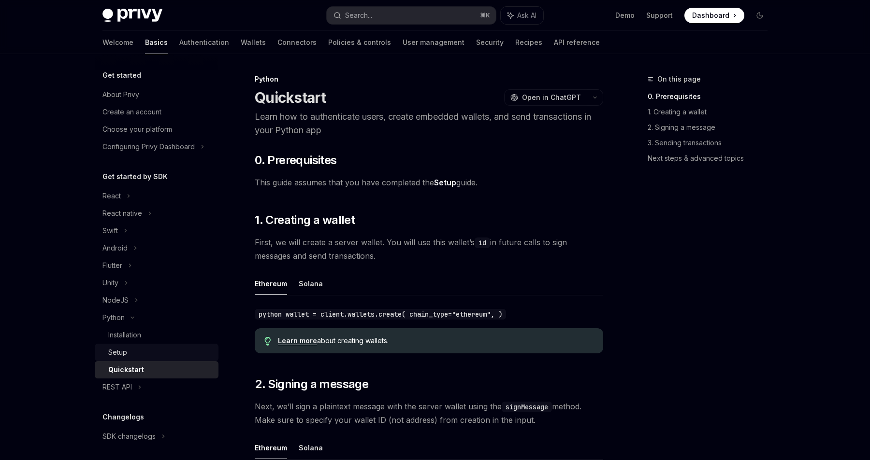
click at [172, 353] on div "Setup" at bounding box center [160, 353] width 104 height 12
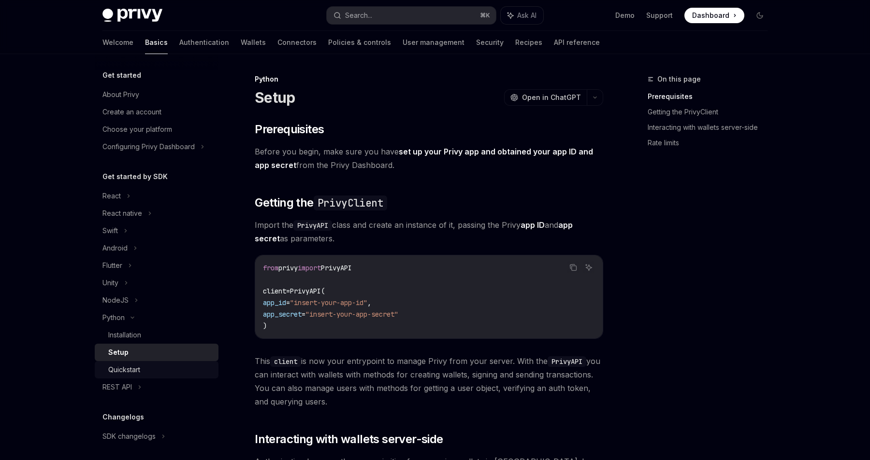
click at [171, 364] on div "Quickstart" at bounding box center [160, 370] width 104 height 12
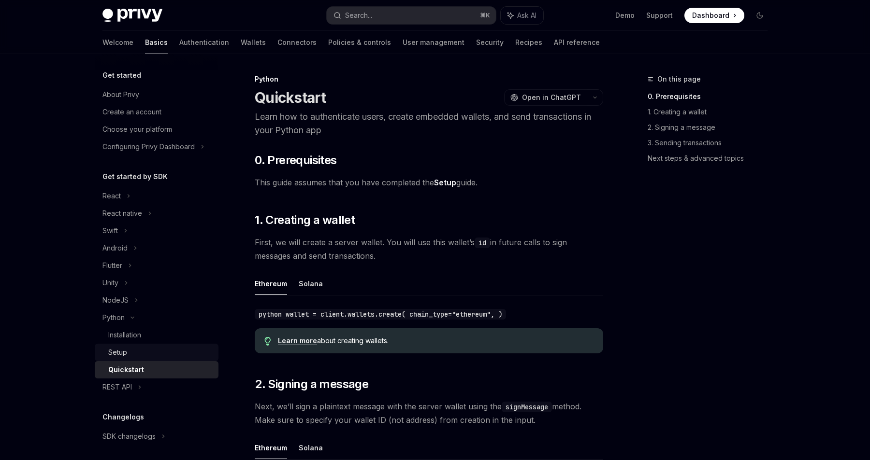
click at [177, 346] on link "Setup" at bounding box center [157, 352] width 124 height 17
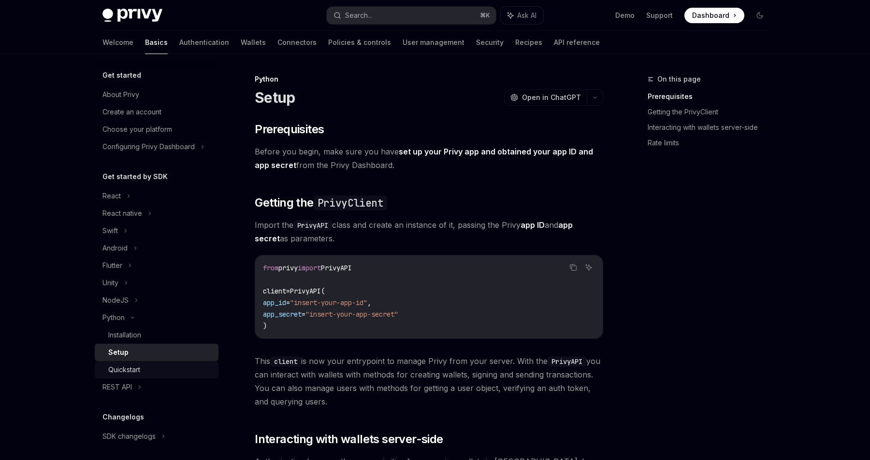
click at [182, 365] on div "Quickstart" at bounding box center [160, 370] width 104 height 12
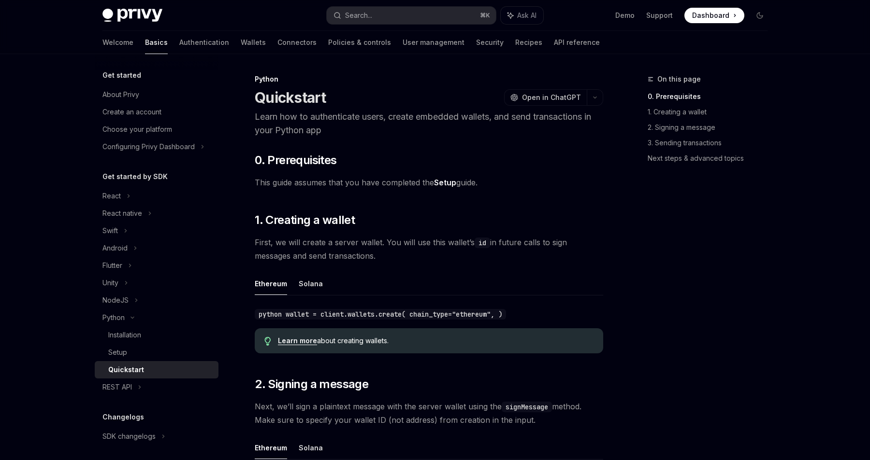
click at [298, 340] on link "Learn more" at bounding box center [297, 341] width 39 height 9
click at [451, 185] on link "Setup" at bounding box center [445, 183] width 22 height 10
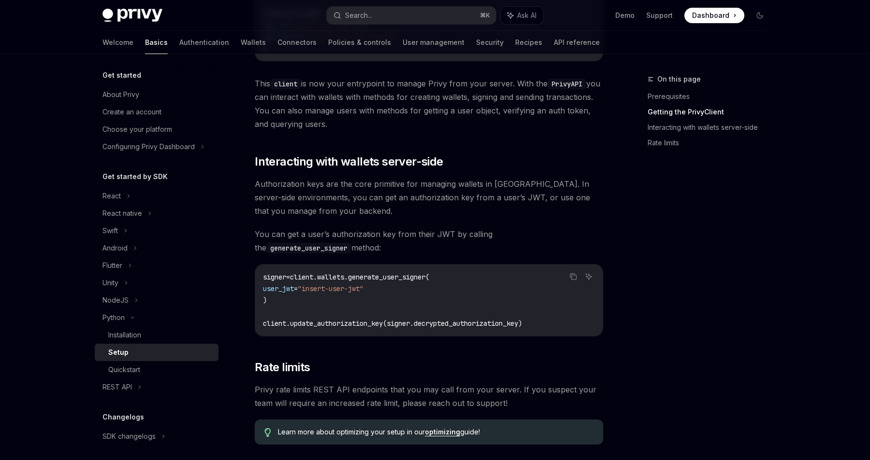
scroll to position [279, 0]
click at [138, 317] on icon at bounding box center [133, 318] width 12 height 4
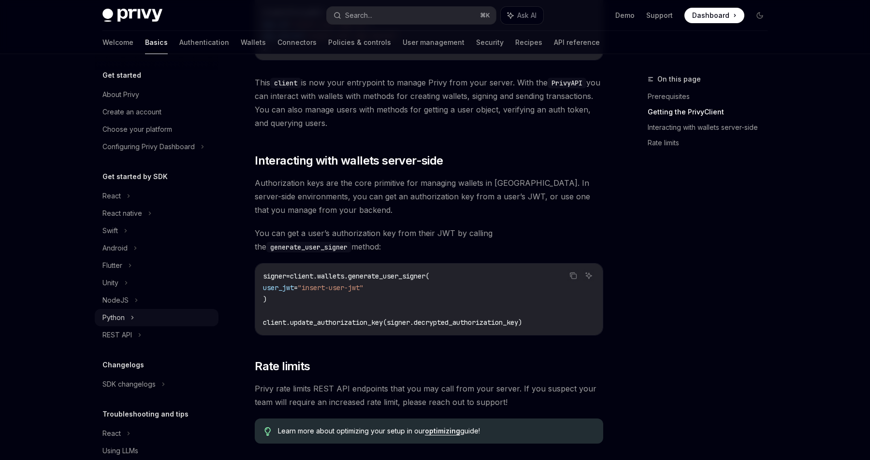
click at [143, 324] on div "Python" at bounding box center [157, 317] width 124 height 17
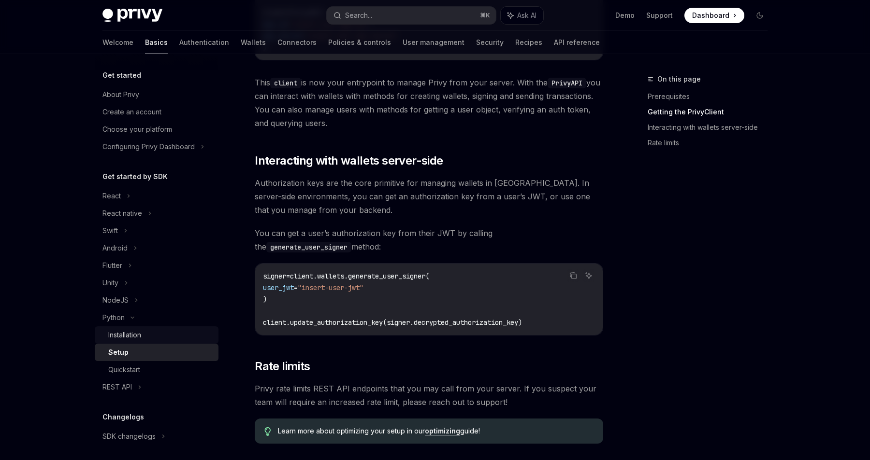
click at [146, 337] on div "Installation" at bounding box center [160, 336] width 104 height 12
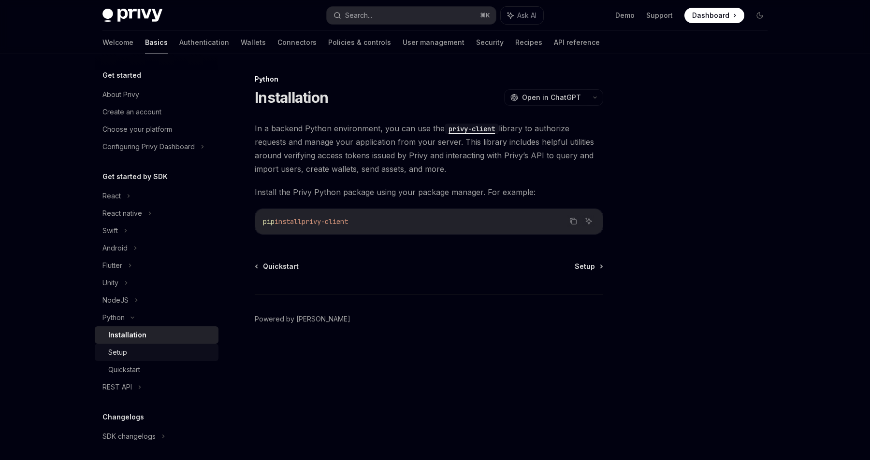
click at [157, 358] on div "Setup" at bounding box center [160, 353] width 104 height 12
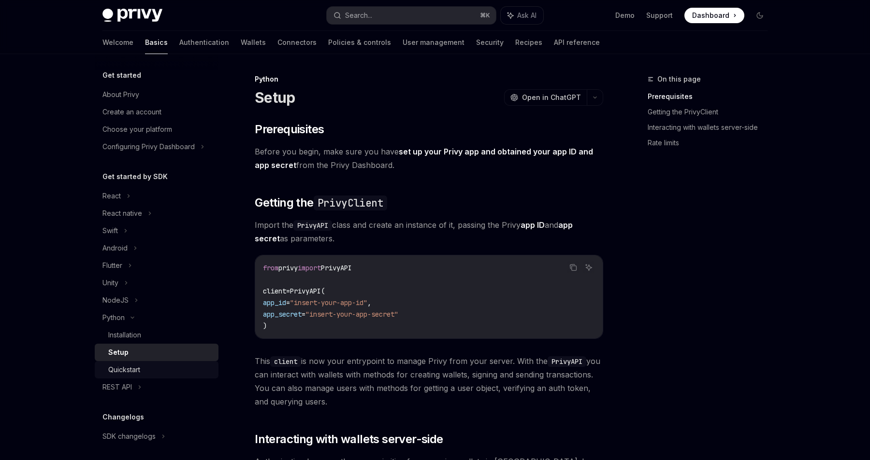
click at [161, 370] on div "Quickstart" at bounding box center [160, 370] width 104 height 12
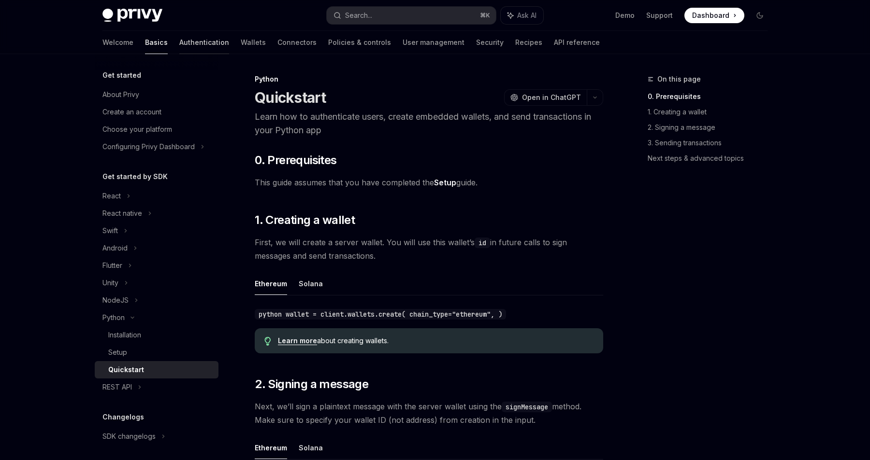
click at [179, 46] on link "Authentication" at bounding box center [204, 42] width 50 height 23
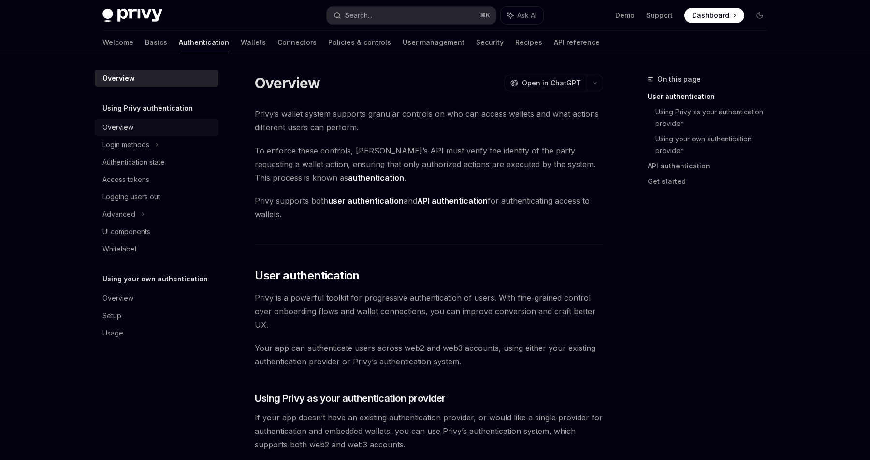
click at [156, 128] on div "Overview" at bounding box center [157, 128] width 110 height 12
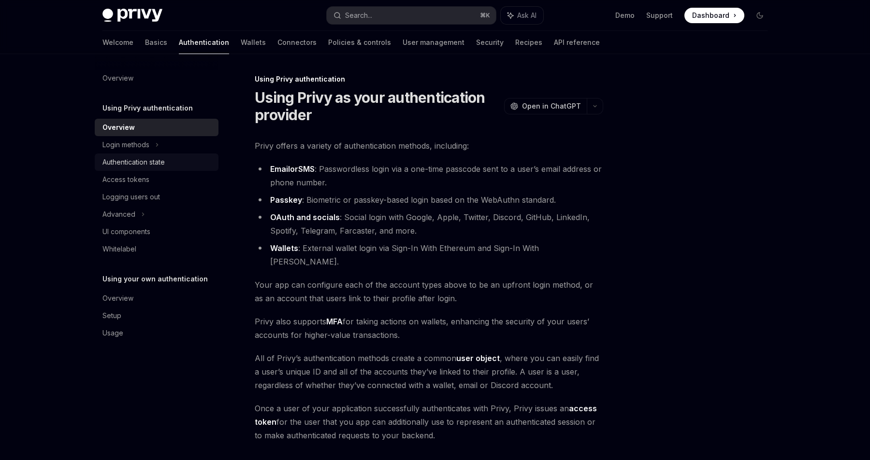
click at [181, 163] on div "Authentication state" at bounding box center [157, 163] width 110 height 12
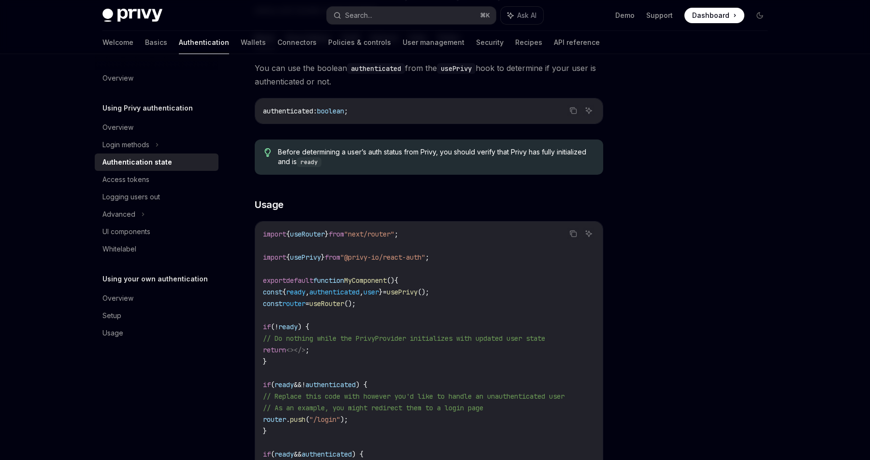
scroll to position [139, 0]
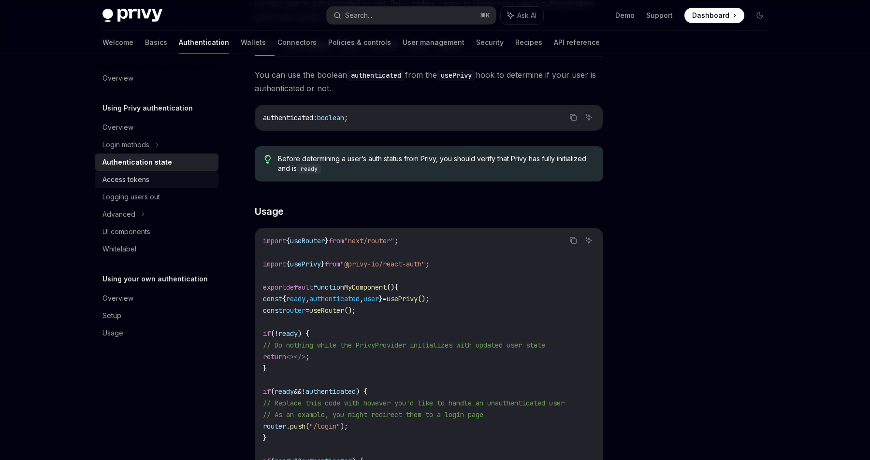
click at [175, 172] on link "Access tokens" at bounding box center [157, 179] width 124 height 17
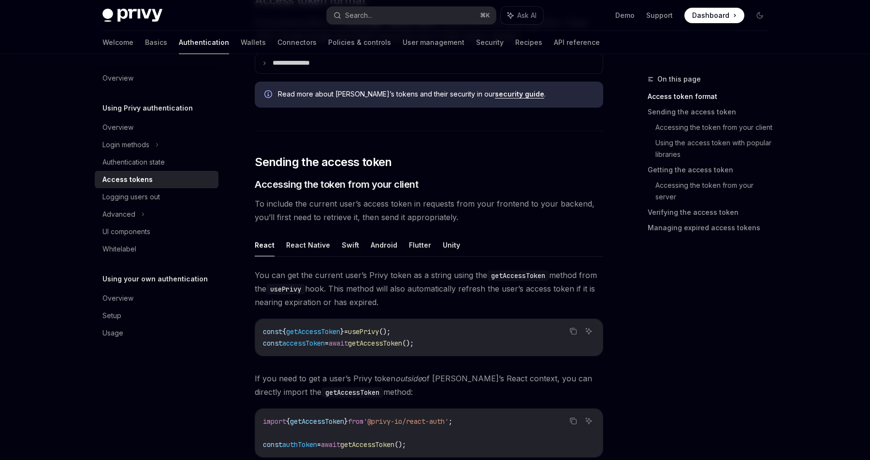
scroll to position [251, 0]
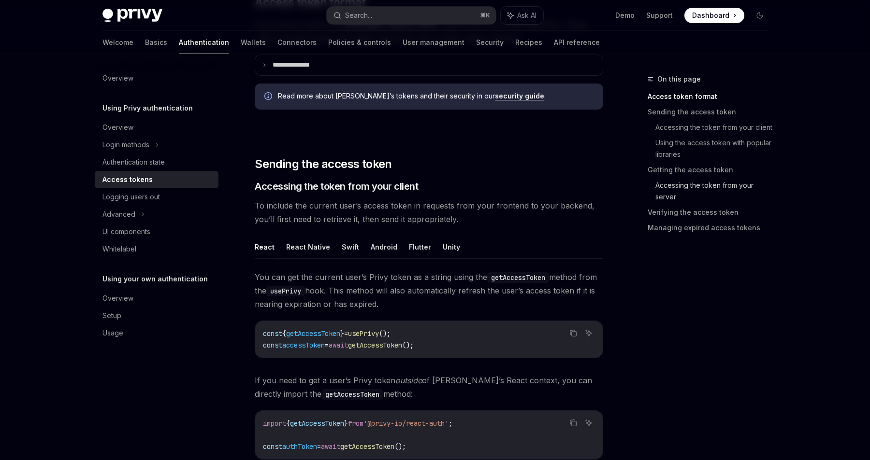
click at [673, 179] on link "Accessing the token from your server" at bounding box center [715, 191] width 120 height 27
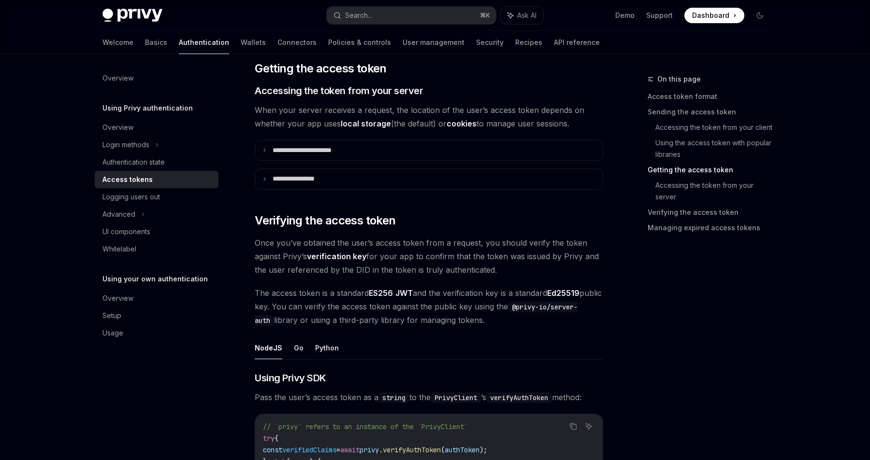
scroll to position [1194, 0]
click at [664, 188] on link "Accessing the token from your server" at bounding box center [715, 191] width 120 height 27
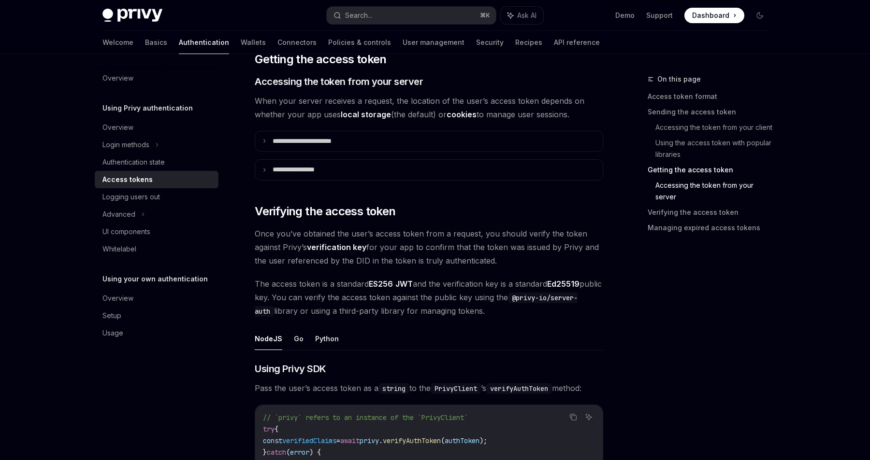
scroll to position [1204, 0]
click at [172, 218] on div "Advanced" at bounding box center [157, 214] width 124 height 17
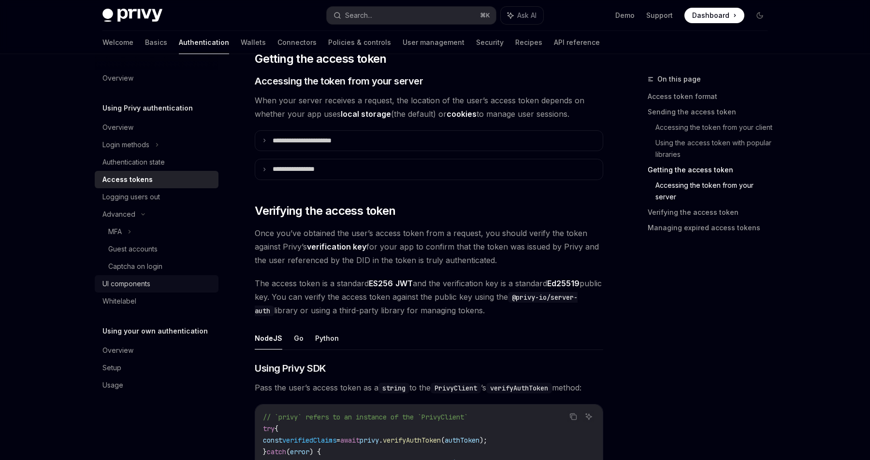
click at [160, 284] on div "UI components" at bounding box center [157, 284] width 110 height 12
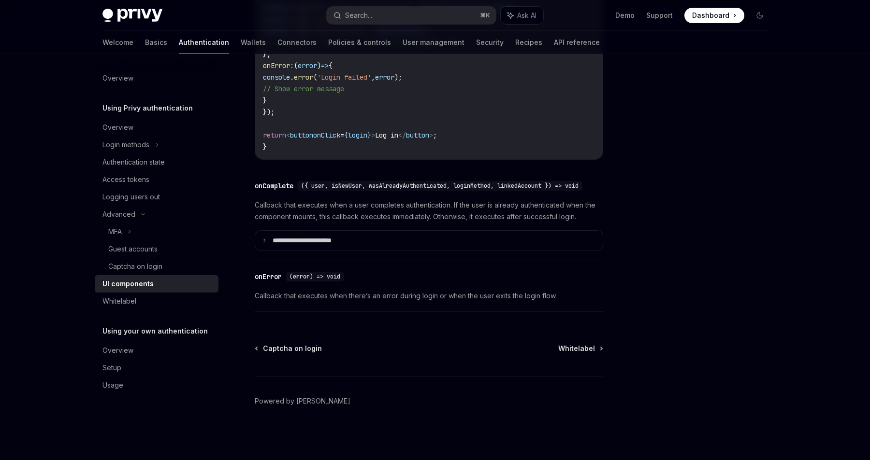
scroll to position [1381, 0]
click at [189, 298] on div "Whitelabel" at bounding box center [157, 302] width 110 height 12
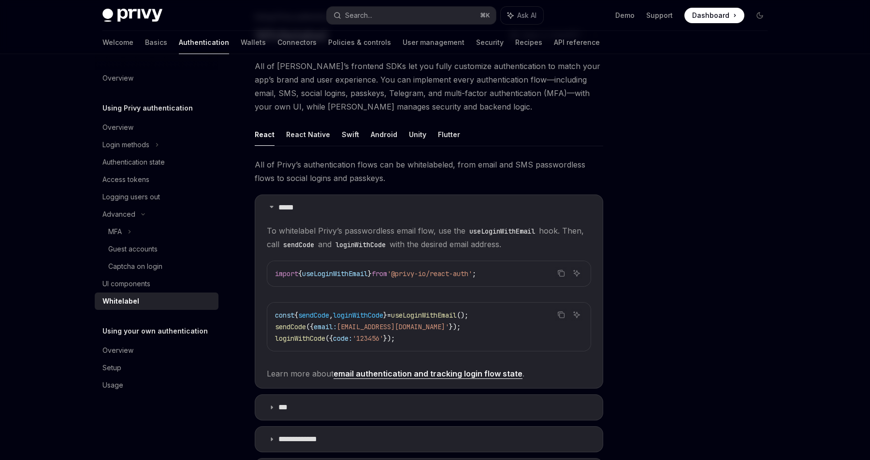
scroll to position [65, 0]
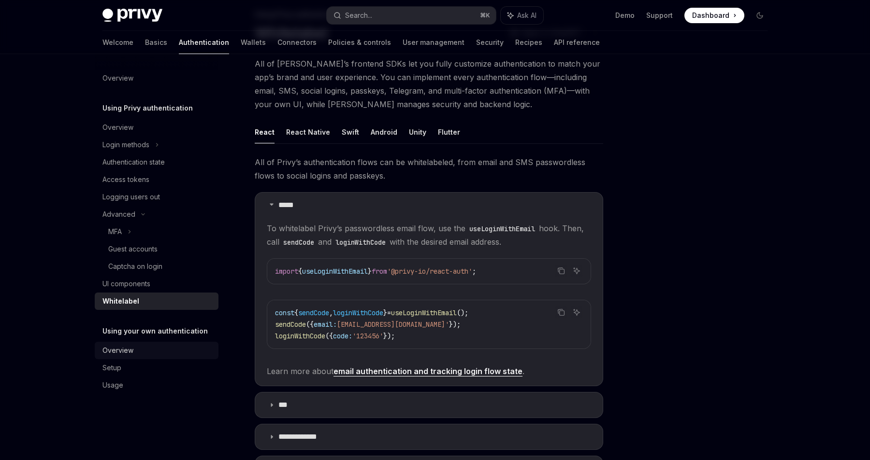
click at [160, 356] on div "Overview" at bounding box center [157, 351] width 110 height 12
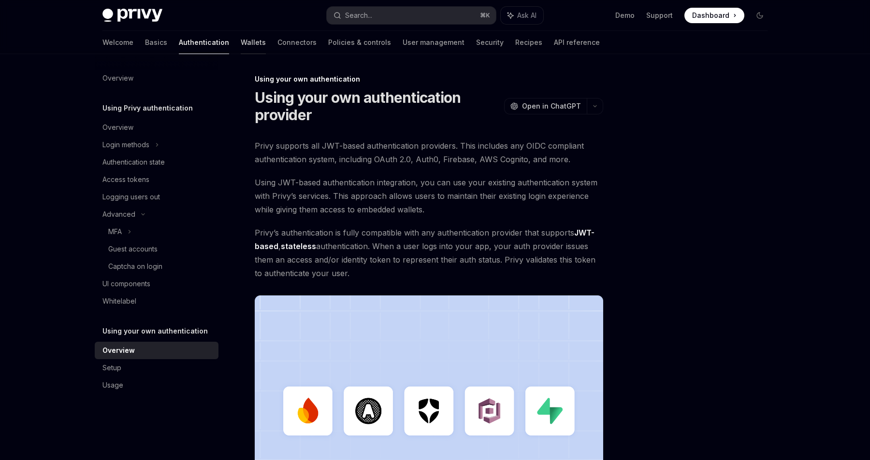
click at [241, 48] on link "Wallets" at bounding box center [253, 42] width 25 height 23
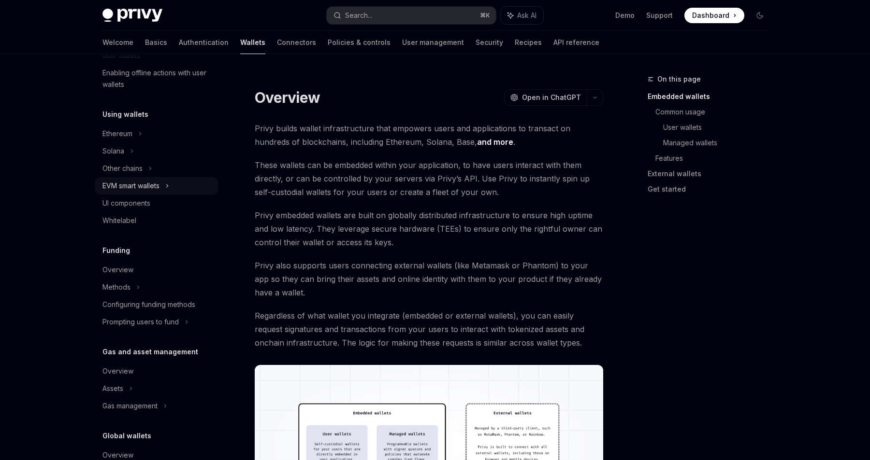
scroll to position [194, 0]
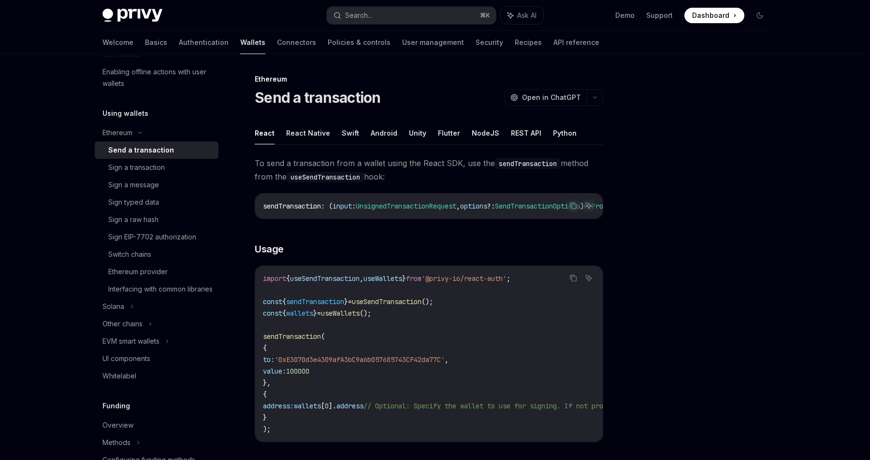
click at [570, 131] on ul "React React Native Swift Android Unity Flutter NodeJS REST API Python" at bounding box center [429, 133] width 348 height 23
click at [557, 135] on button "Python" at bounding box center [565, 133] width 24 height 23
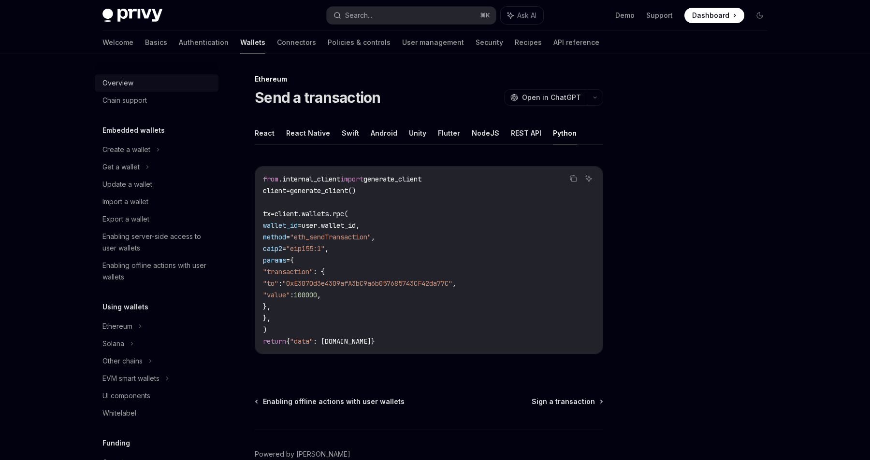
click at [154, 86] on div "Overview" at bounding box center [157, 83] width 110 height 12
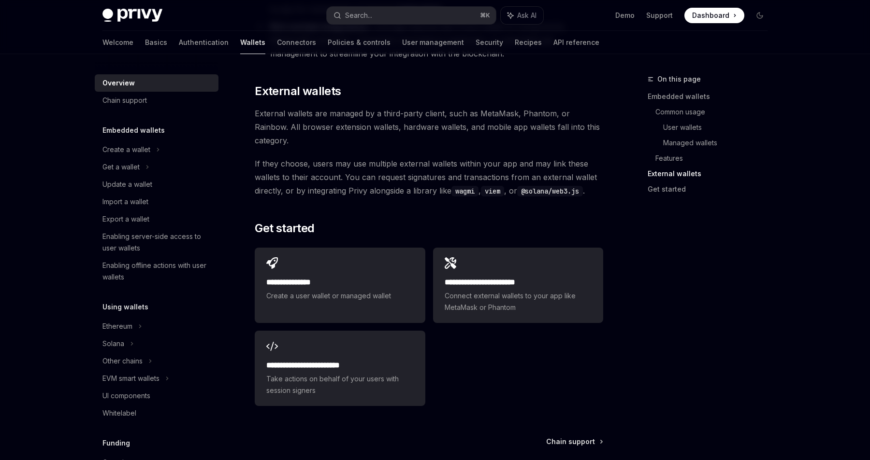
scroll to position [1426, 0]
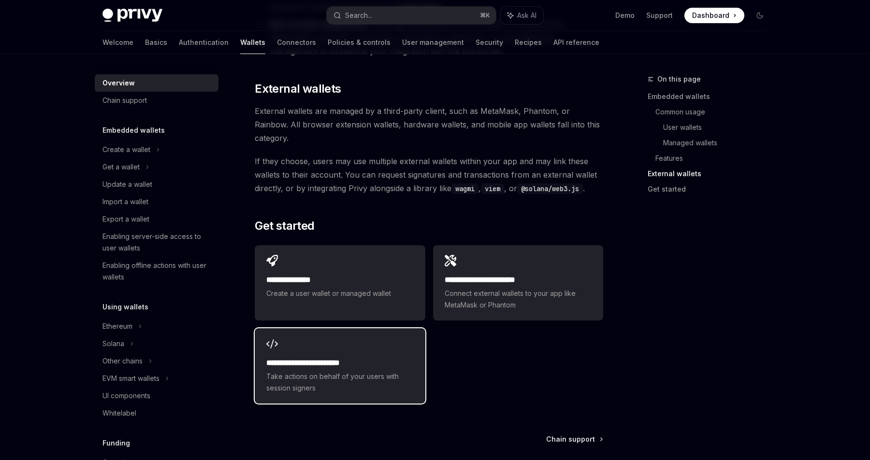
click at [400, 329] on div "**********" at bounding box center [340, 366] width 170 height 75
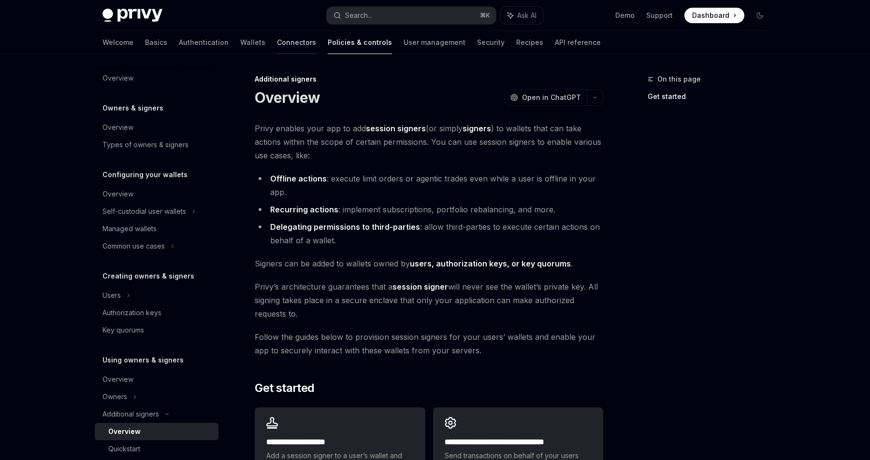
click at [277, 52] on link "Connectors" at bounding box center [296, 42] width 39 height 23
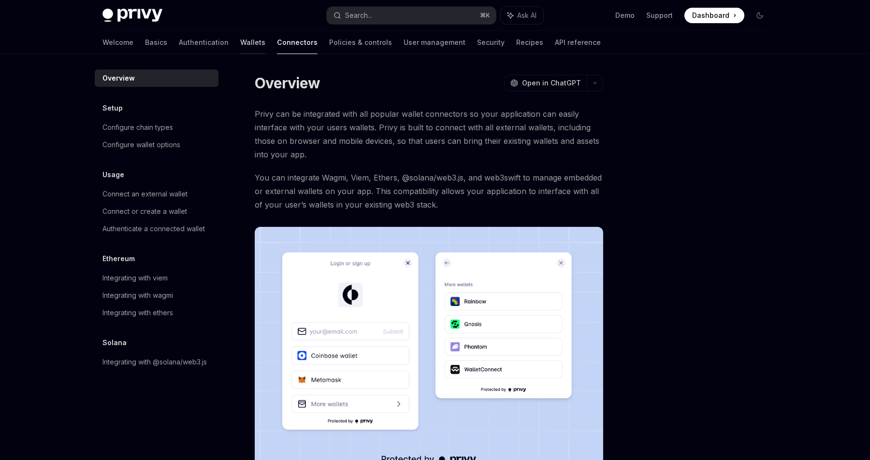
click at [240, 47] on link "Wallets" at bounding box center [252, 42] width 25 height 23
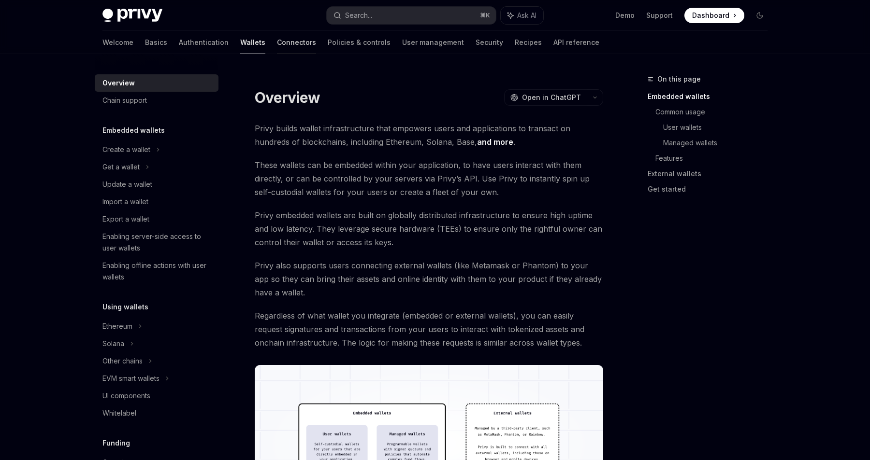
click at [277, 47] on link "Connectors" at bounding box center [296, 42] width 39 height 23
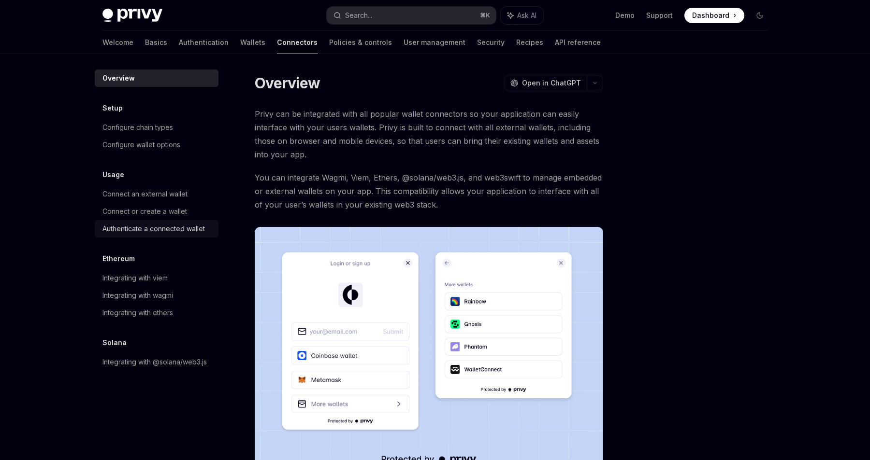
click at [166, 231] on div "Authenticate a connected wallet" at bounding box center [153, 229] width 102 height 12
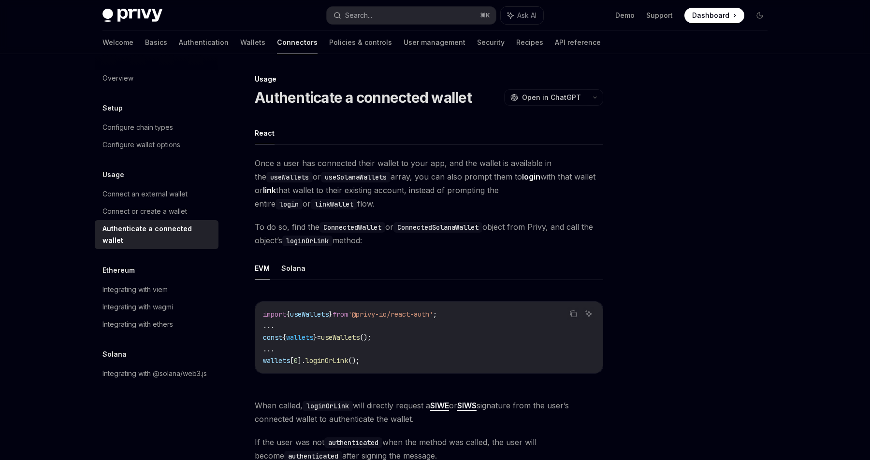
click at [289, 80] on div "Usage" at bounding box center [429, 79] width 348 height 10
click at [329, 52] on link "Policies & controls" at bounding box center [360, 42] width 63 height 23
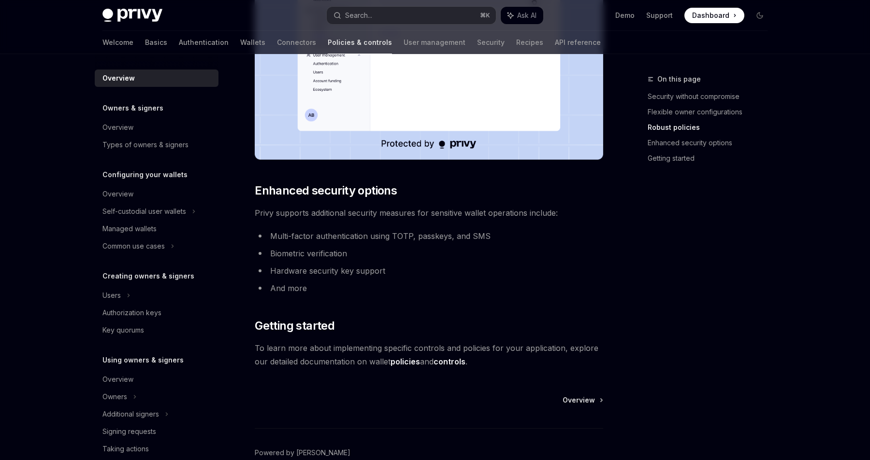
scroll to position [766, 0]
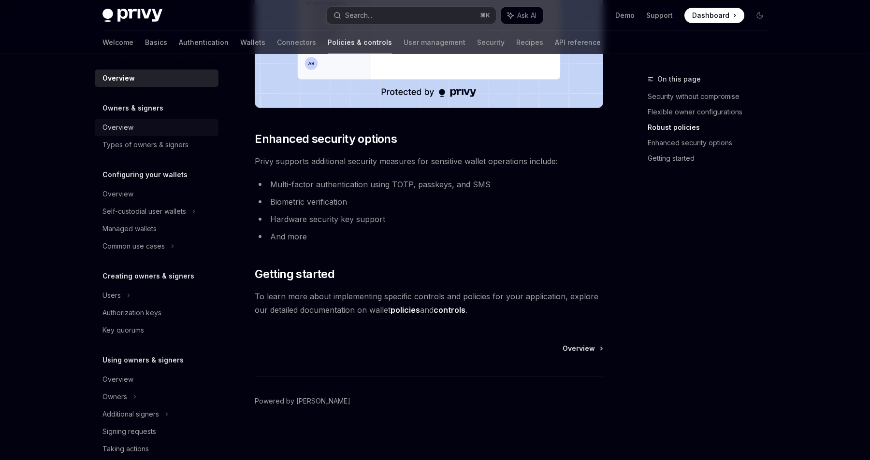
click at [175, 132] on div "Overview" at bounding box center [157, 128] width 110 height 12
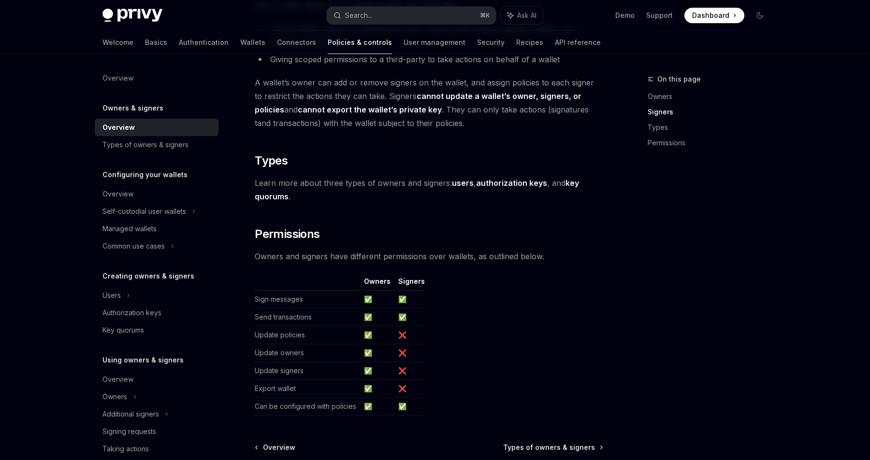
scroll to position [700, 0]
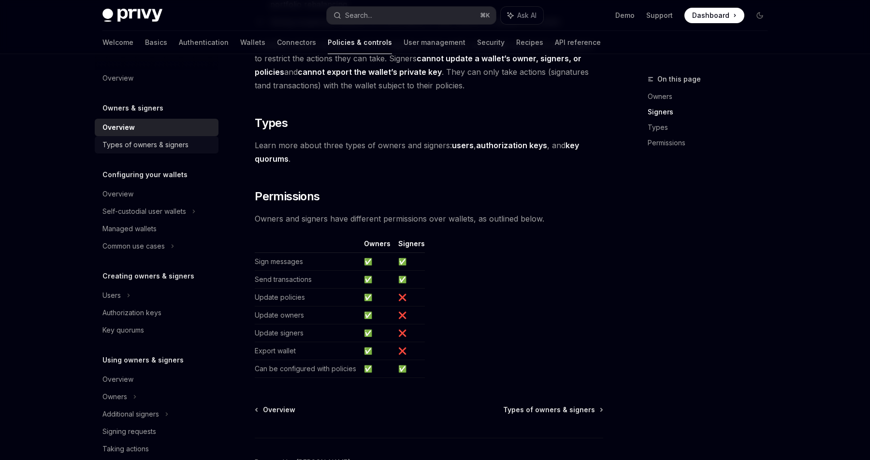
click at [206, 143] on div "Types of owners & signers" at bounding box center [157, 145] width 110 height 12
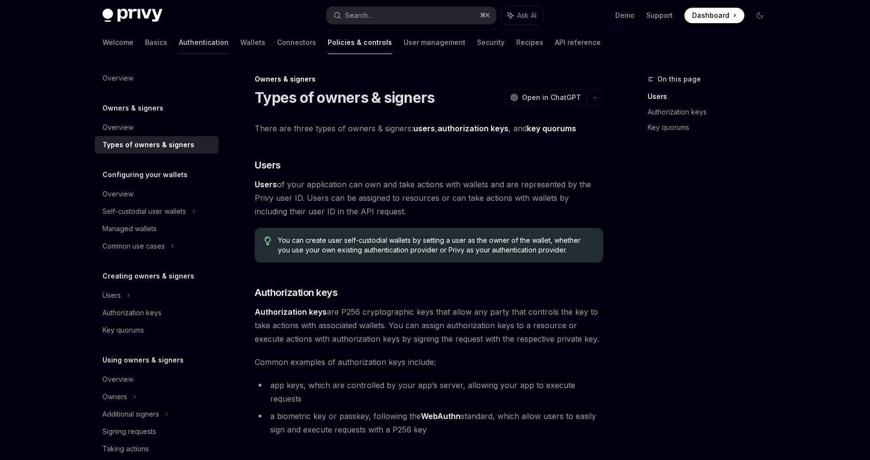
click at [179, 40] on link "Authentication" at bounding box center [204, 42] width 50 height 23
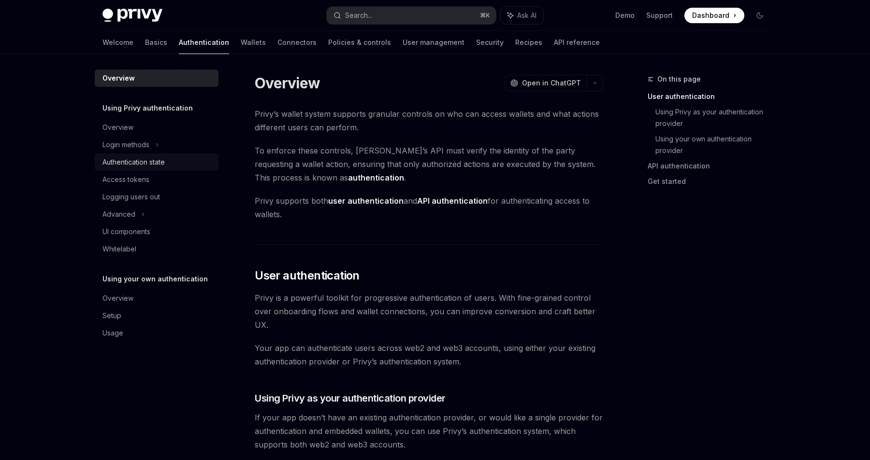
click at [189, 160] on div "Authentication state" at bounding box center [157, 163] width 110 height 12
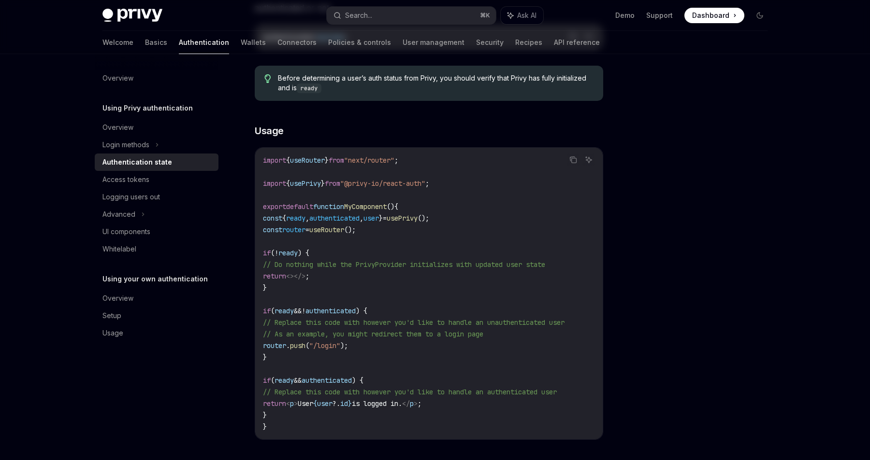
scroll to position [361, 0]
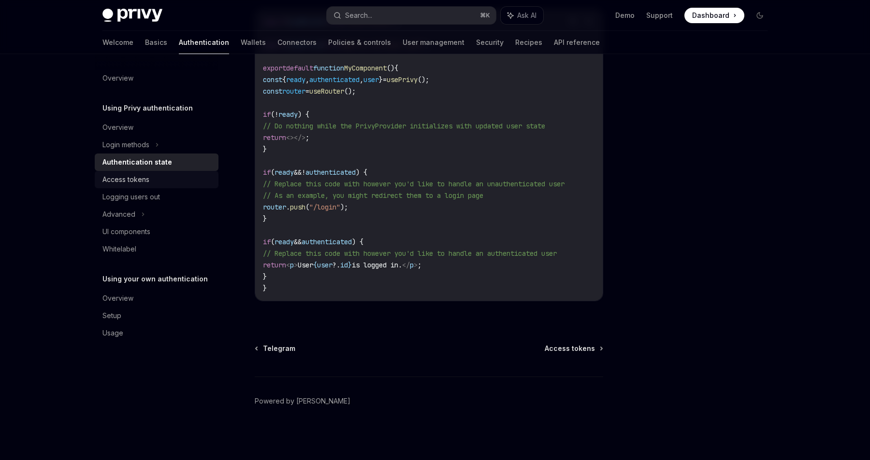
click at [194, 184] on div "Access tokens" at bounding box center [157, 180] width 110 height 12
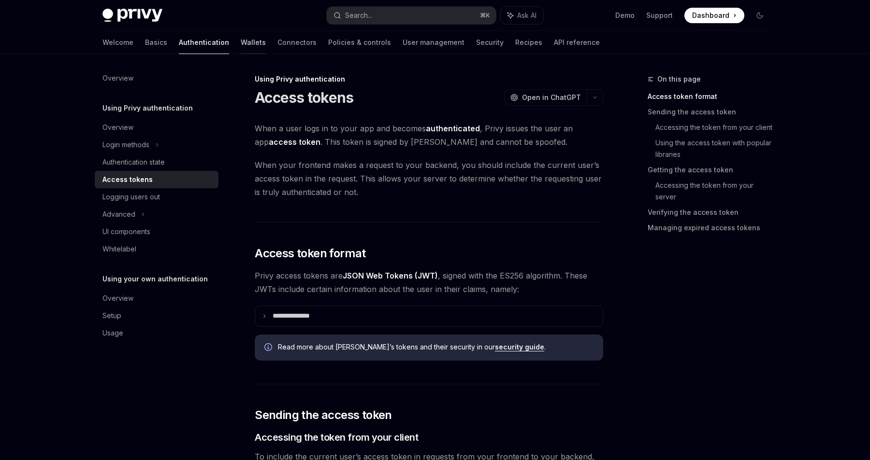
click at [241, 38] on link "Wallets" at bounding box center [253, 42] width 25 height 23
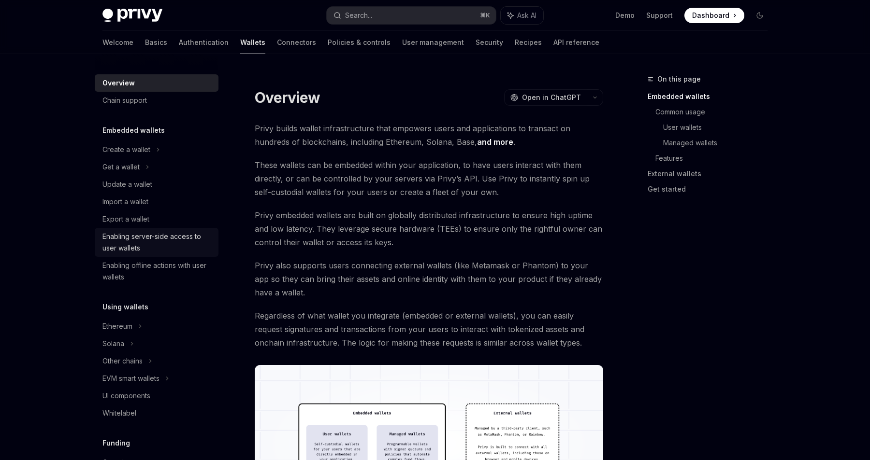
click at [166, 240] on div "Enabling server-side access to user wallets" at bounding box center [157, 242] width 110 height 23
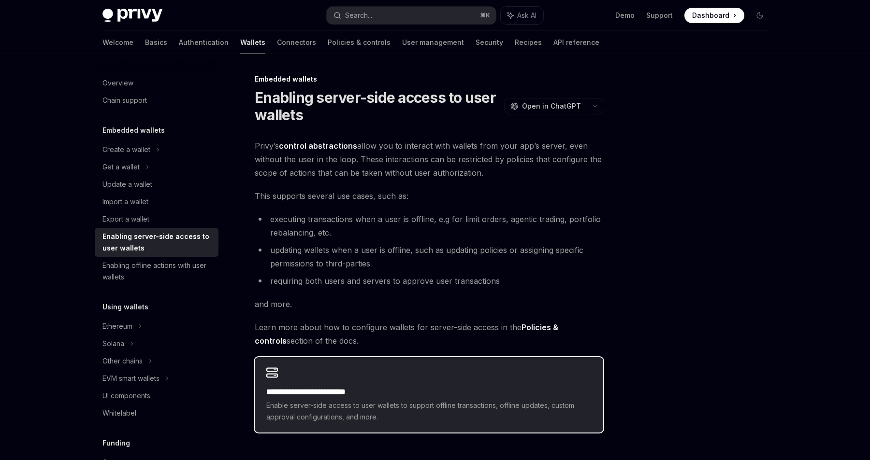
click at [325, 369] on div "**********" at bounding box center [429, 395] width 348 height 75
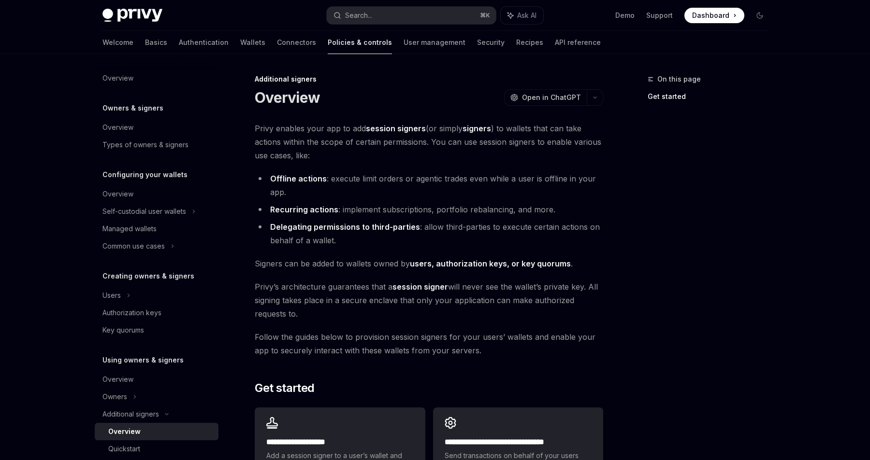
click at [136, 110] on h5 "Owners & signers" at bounding box center [132, 108] width 61 height 12
click at [142, 214] on div "Self-custodial user wallets" at bounding box center [144, 212] width 84 height 12
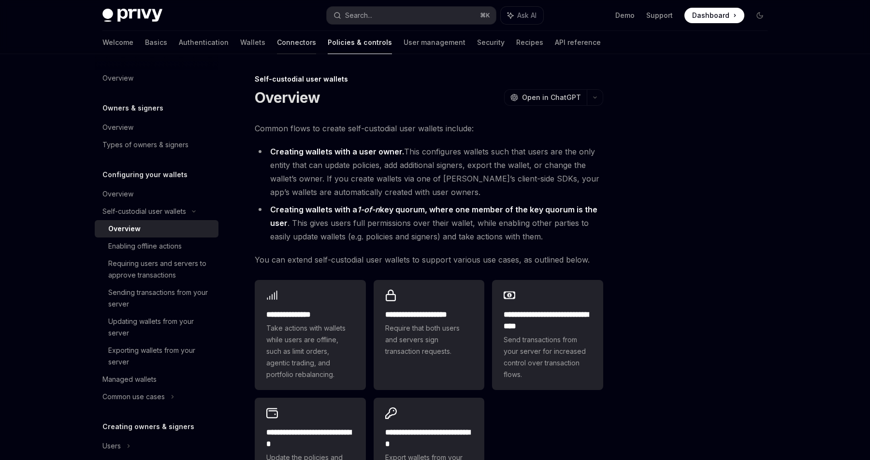
click at [277, 41] on link "Connectors" at bounding box center [296, 42] width 39 height 23
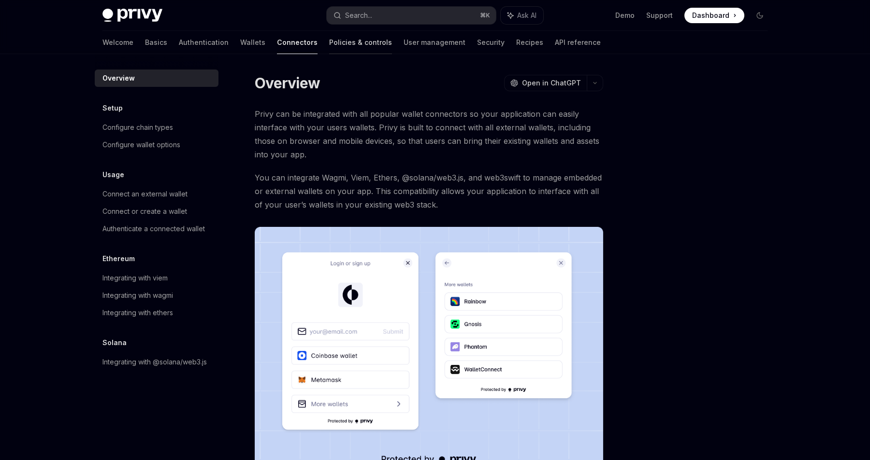
click at [329, 42] on link "Policies & controls" at bounding box center [360, 42] width 63 height 23
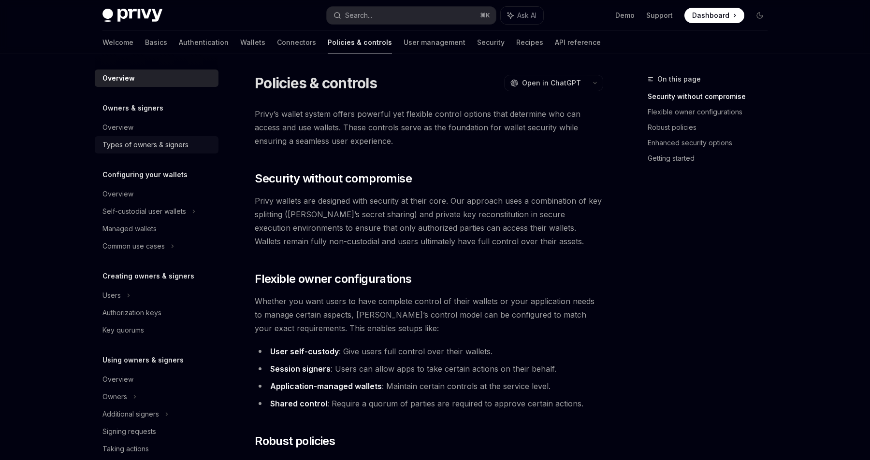
click at [147, 149] on div "Types of owners & signers" at bounding box center [145, 145] width 86 height 12
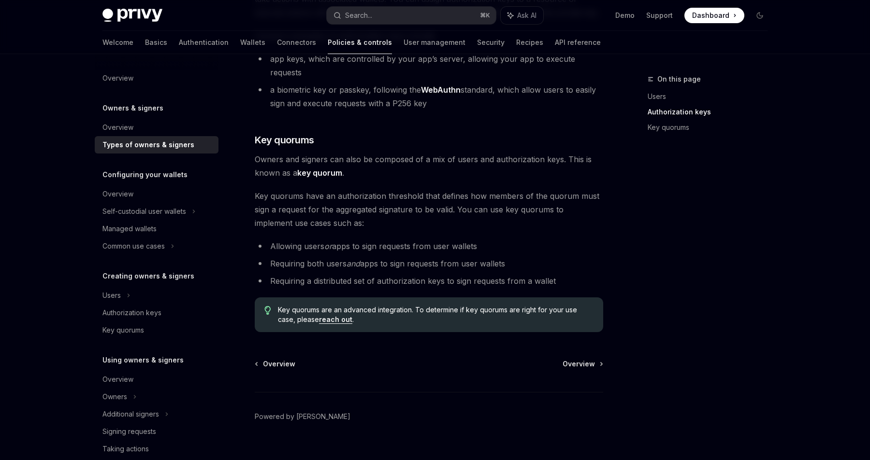
scroll to position [329, 0]
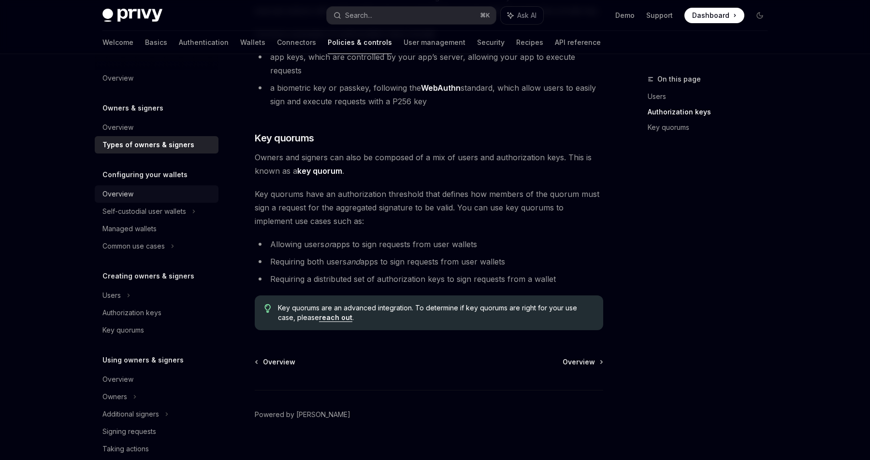
click at [183, 198] on div "Overview" at bounding box center [157, 194] width 110 height 12
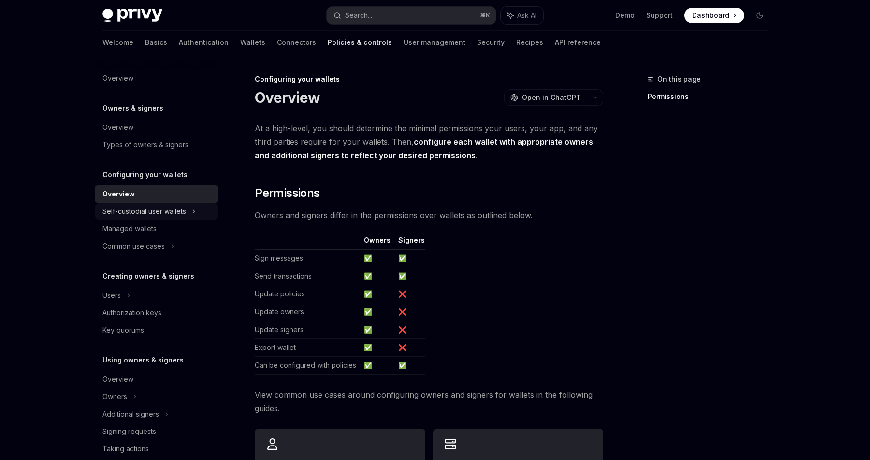
click at [189, 215] on div "Self-custodial user wallets" at bounding box center [157, 211] width 124 height 17
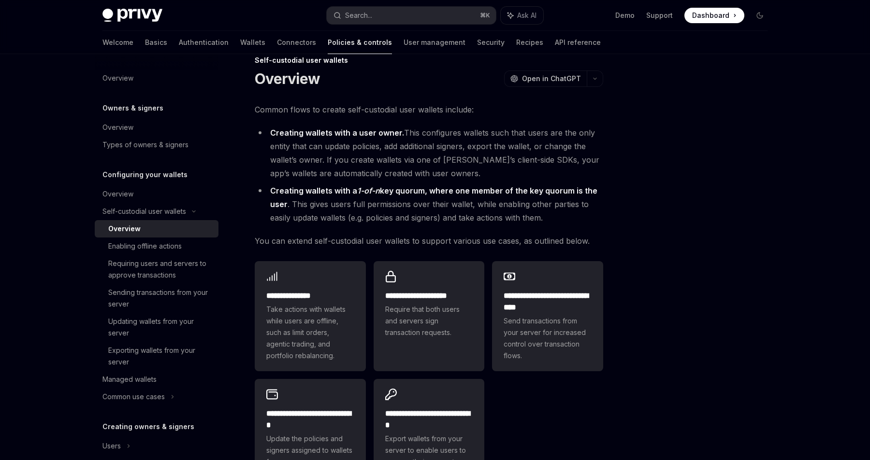
scroll to position [33, 0]
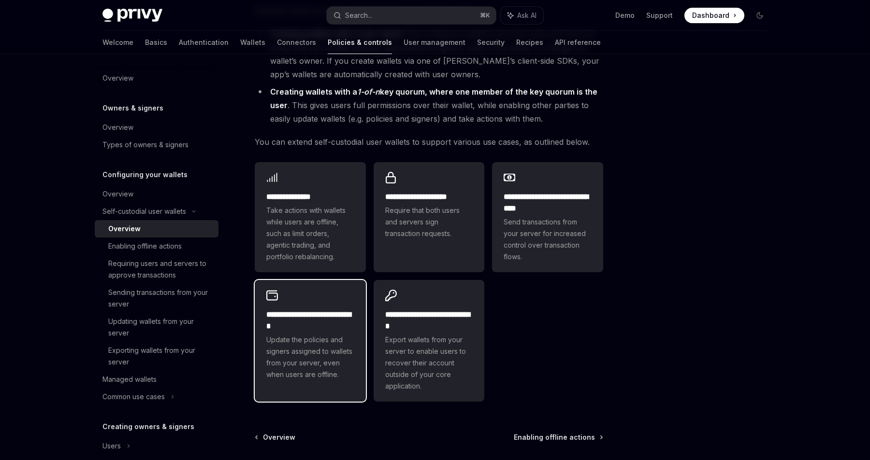
click at [315, 312] on h2 "**********" at bounding box center [310, 320] width 88 height 23
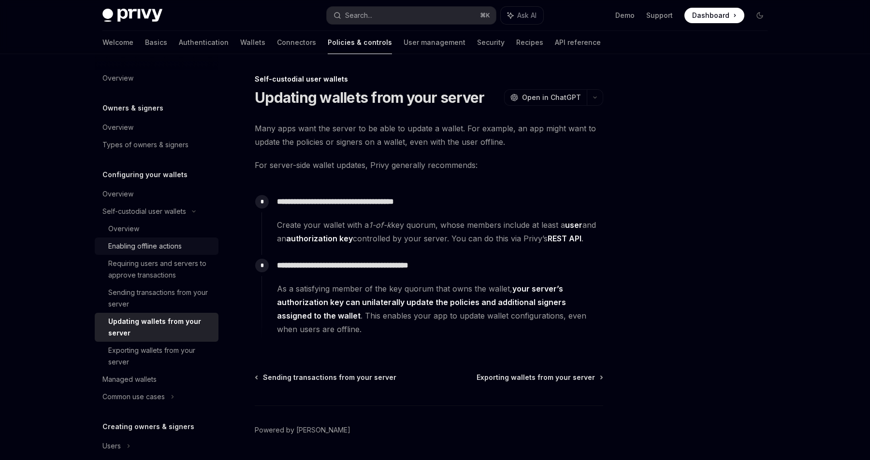
click at [168, 243] on div "Enabling offline actions" at bounding box center [144, 247] width 73 height 12
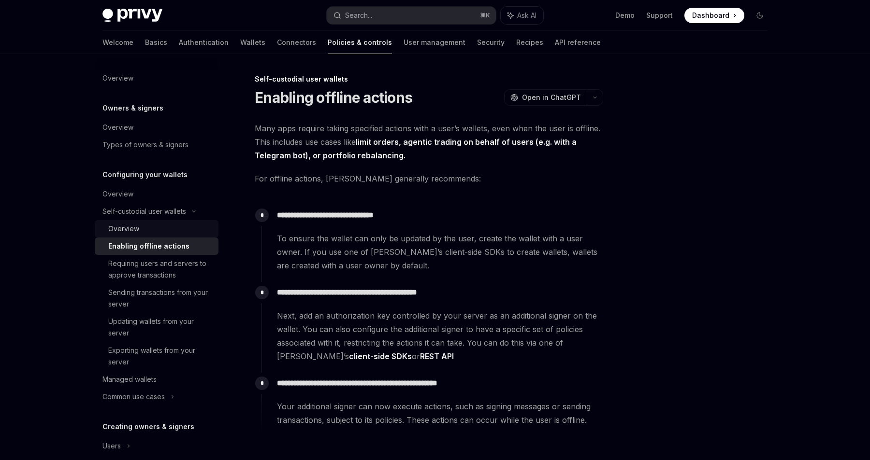
click at [184, 232] on div "Overview" at bounding box center [160, 229] width 104 height 12
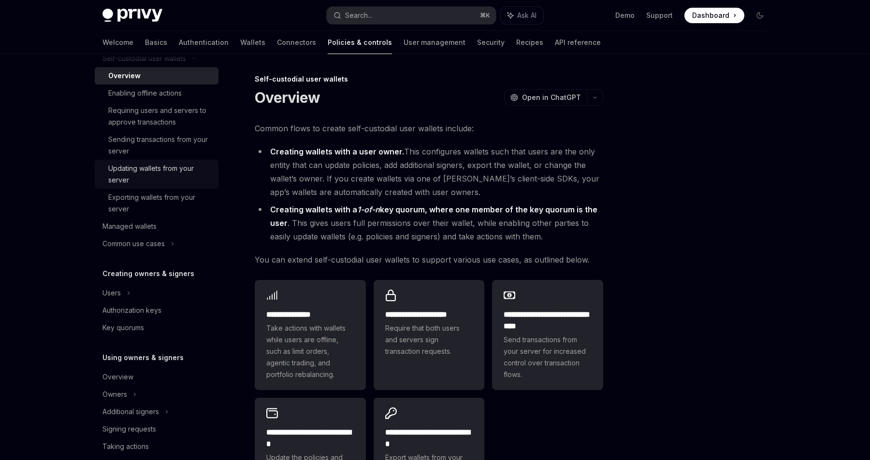
scroll to position [162, 0]
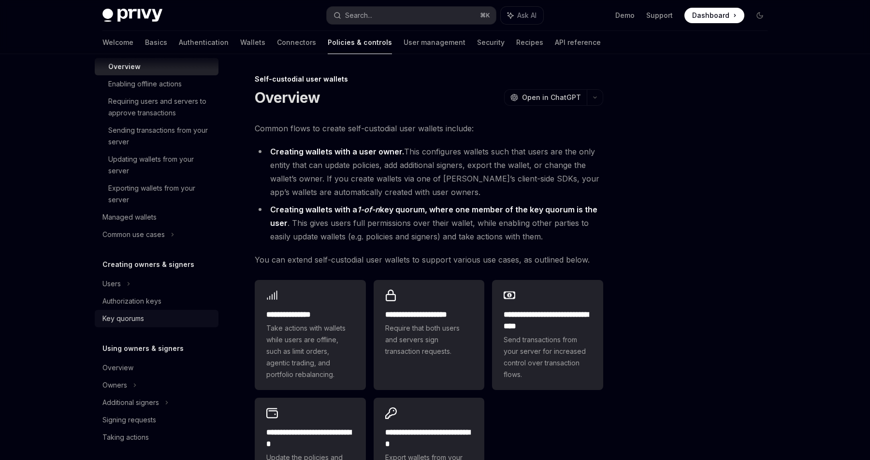
click at [185, 313] on link "Key quorums" at bounding box center [157, 318] width 124 height 17
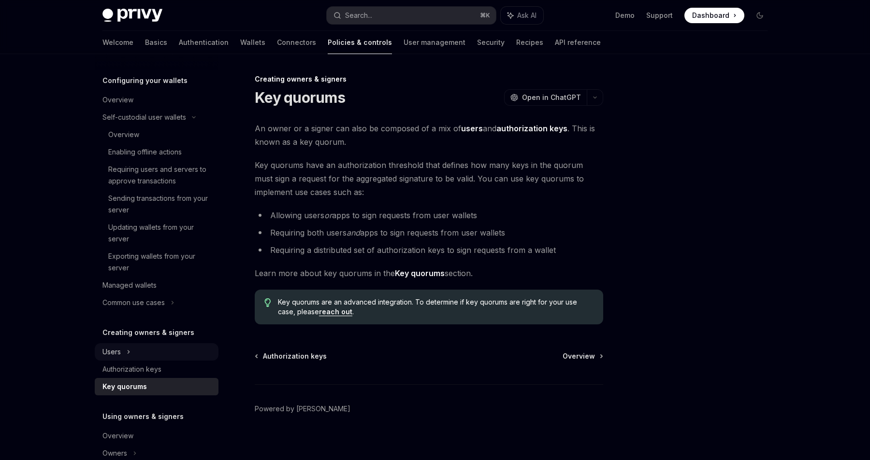
scroll to position [86, 0]
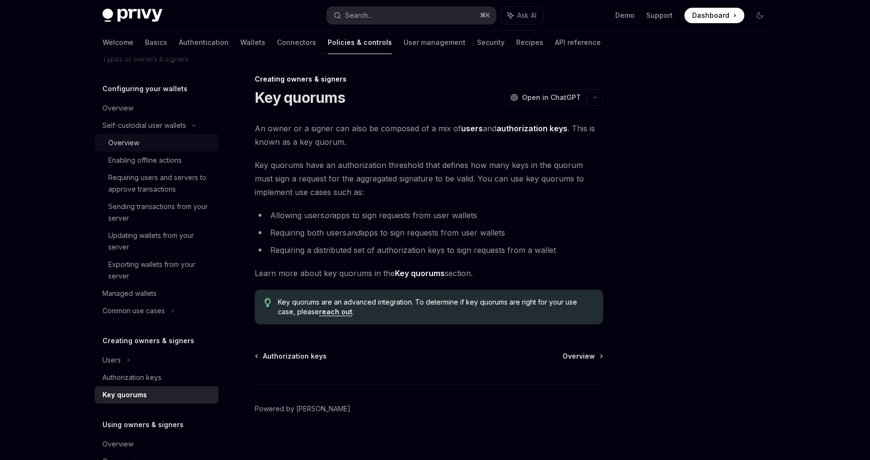
click at [173, 143] on div "Overview" at bounding box center [160, 143] width 104 height 12
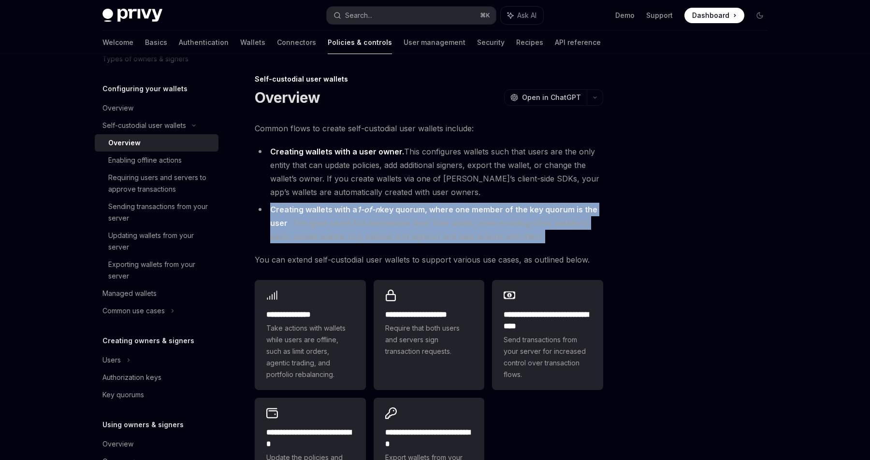
copy div "Creating wallets with a 1-of-n key quorum, where one member of the key quorum i…"
drag, startPoint x: 563, startPoint y: 244, endPoint x: 273, endPoint y: 207, distance: 292.7
click at [273, 207] on div "**********" at bounding box center [429, 323] width 348 height 402
click at [431, 225] on li "Creating wallets with a 1-of-n key quorum, where one member of the key quorum i…" at bounding box center [429, 223] width 348 height 41
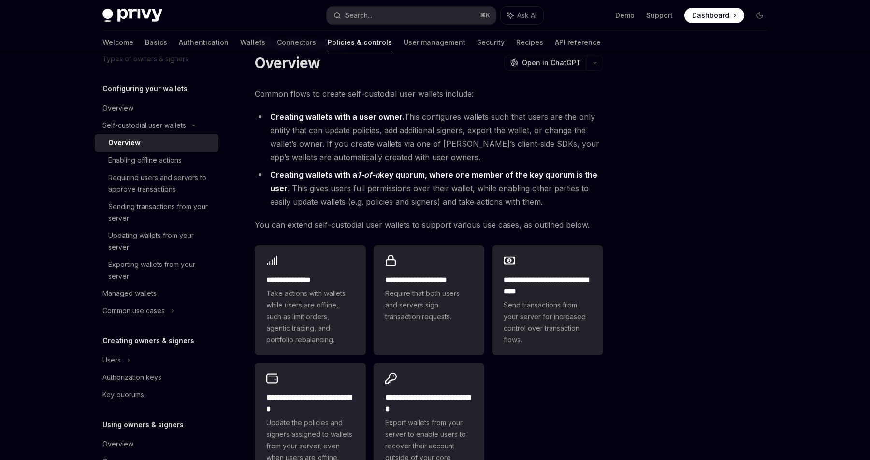
scroll to position [41, 0]
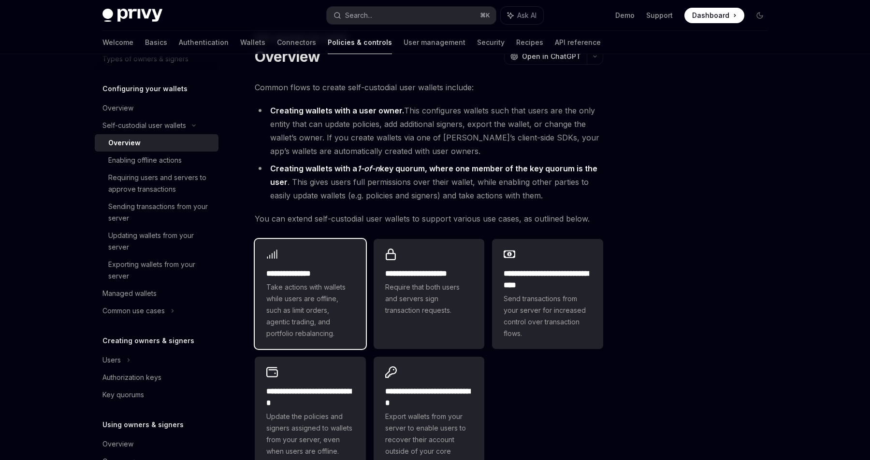
click at [331, 274] on h2 "**********" at bounding box center [310, 274] width 88 height 12
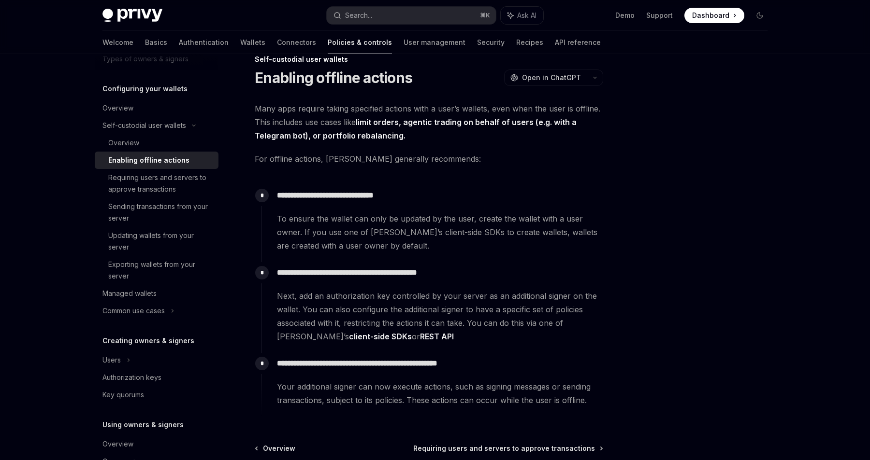
scroll to position [26, 0]
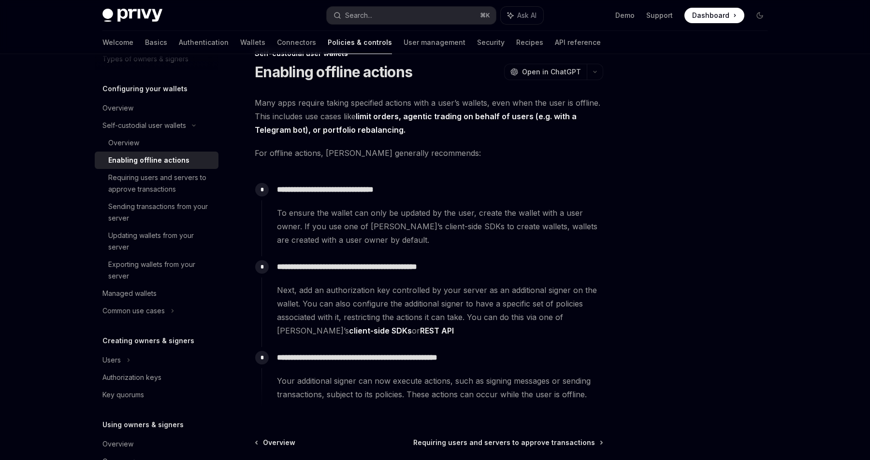
click at [420, 333] on link "REST API" at bounding box center [437, 331] width 34 height 10
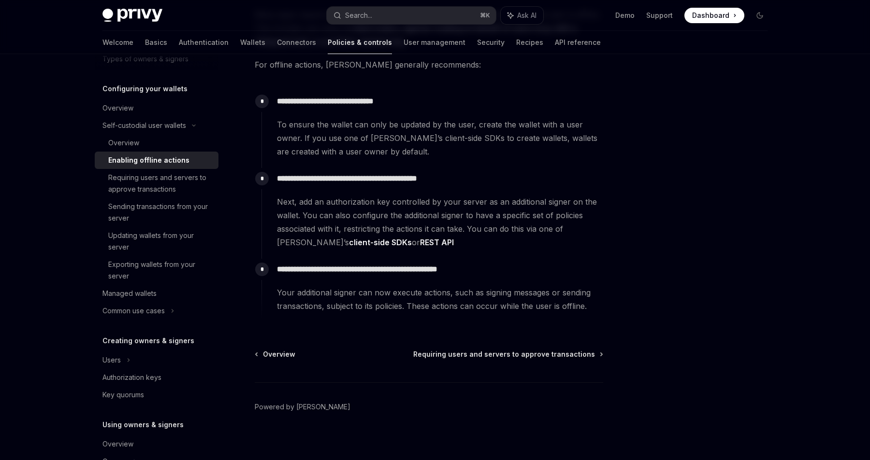
scroll to position [120, 0]
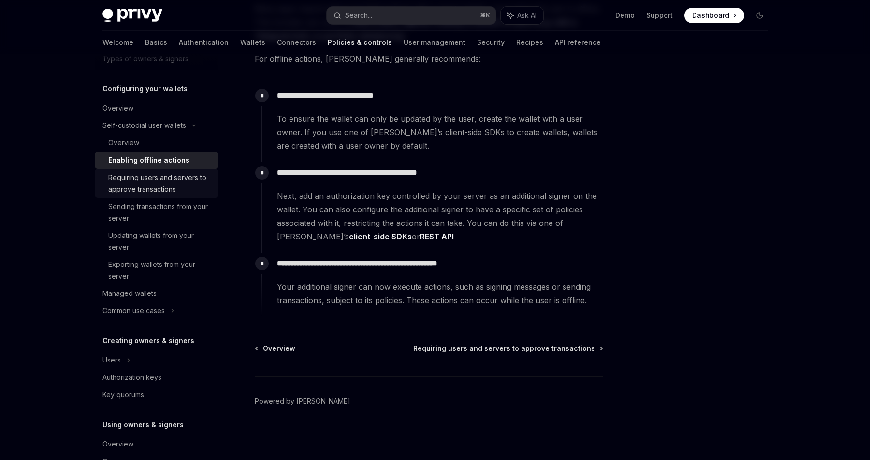
click at [196, 187] on div "Requiring users and servers to approve transactions" at bounding box center [160, 183] width 104 height 23
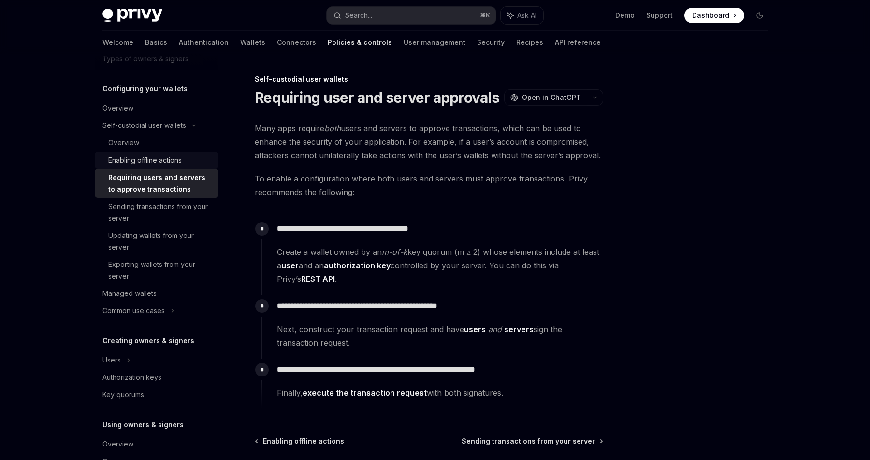
click at [172, 166] on div "Enabling offline actions" at bounding box center [144, 161] width 73 height 12
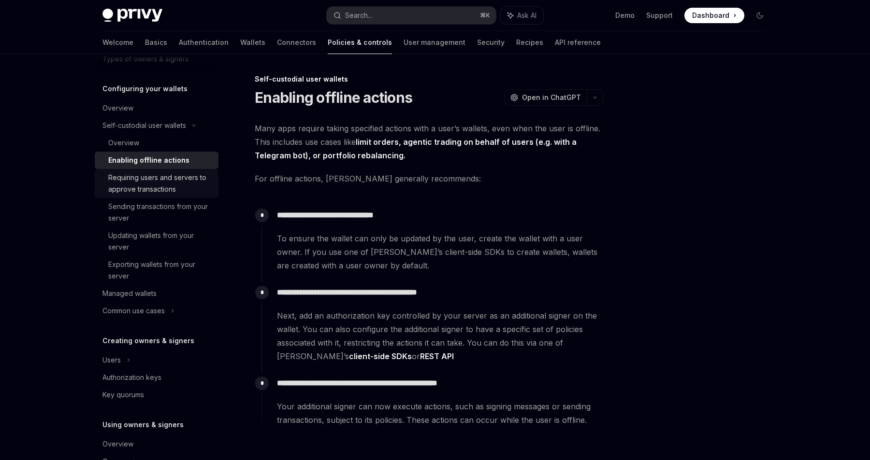
click at [173, 177] on div "Requiring users and servers to approve transactions" at bounding box center [160, 183] width 104 height 23
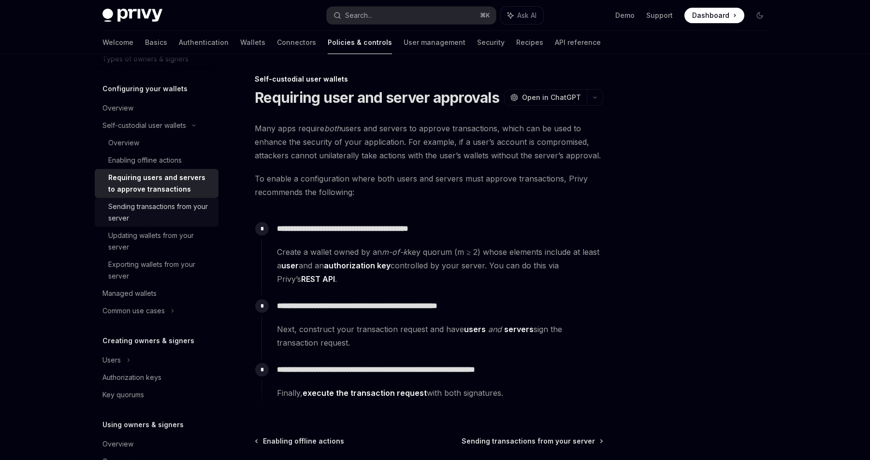
click at [164, 204] on div "Sending transactions from your server" at bounding box center [160, 212] width 104 height 23
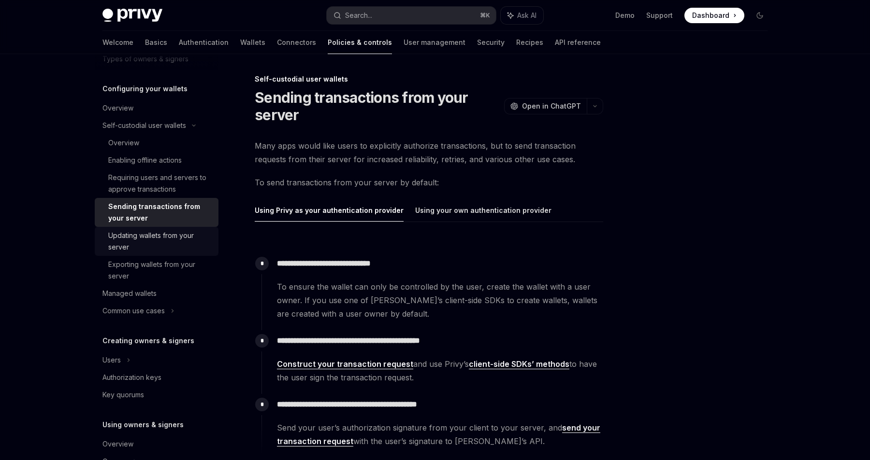
click at [158, 233] on div "Updating wallets from your server" at bounding box center [160, 241] width 104 height 23
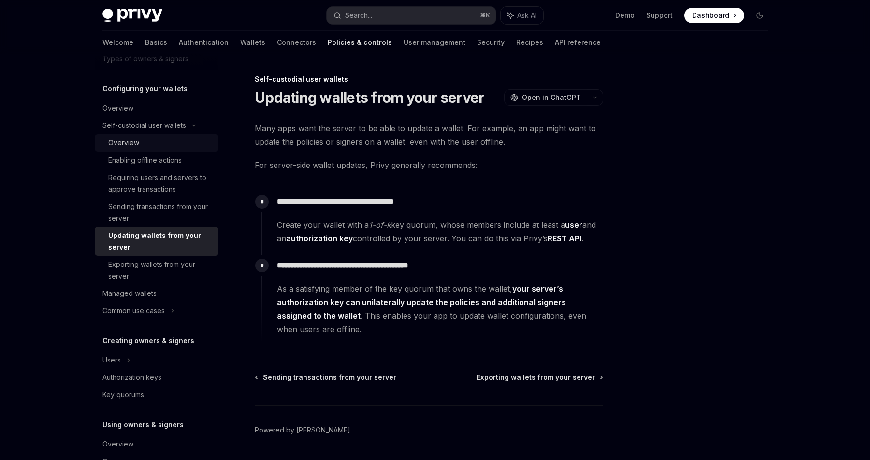
click at [170, 144] on div "Overview" at bounding box center [160, 143] width 104 height 12
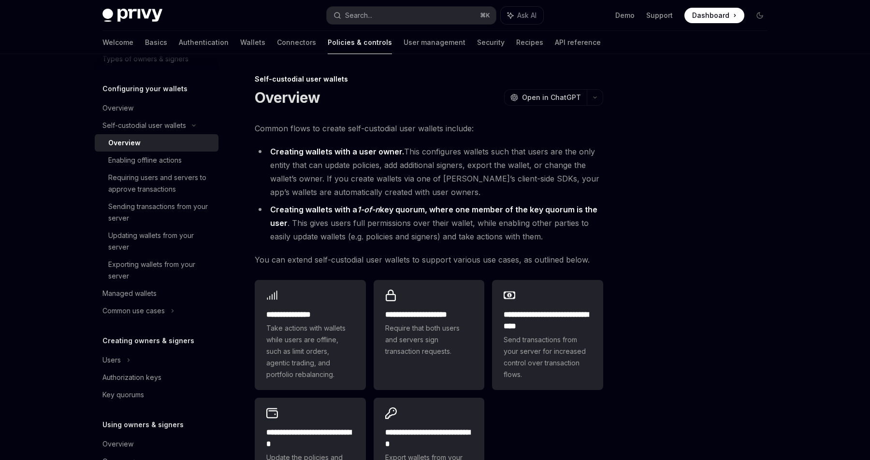
type textarea "*"
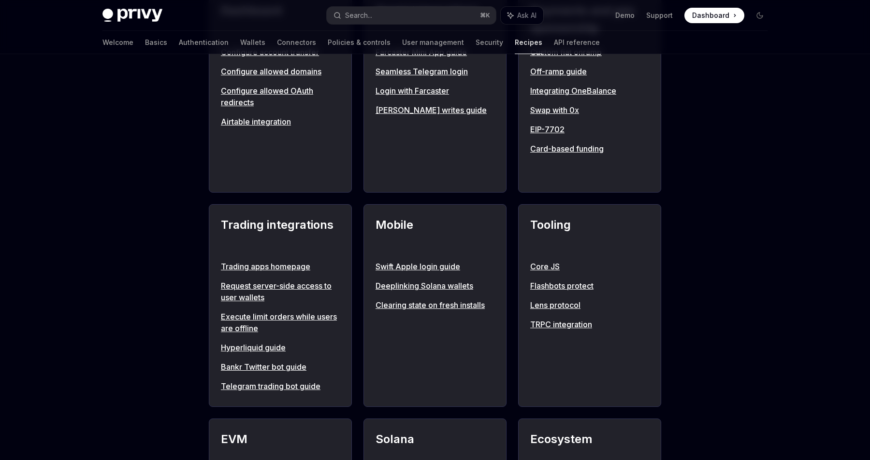
scroll to position [664, 0]
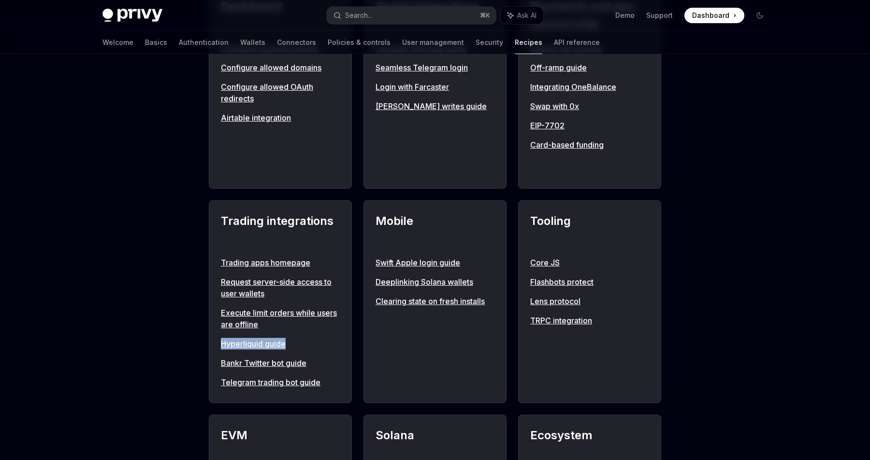
click at [289, 385] on link "Telegram trading bot guide" at bounding box center [280, 383] width 119 height 12
type textarea "*"
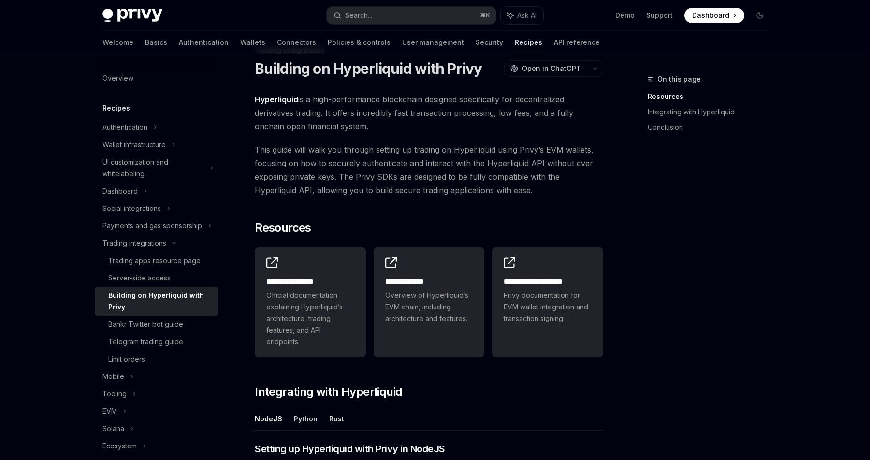
scroll to position [28, 0]
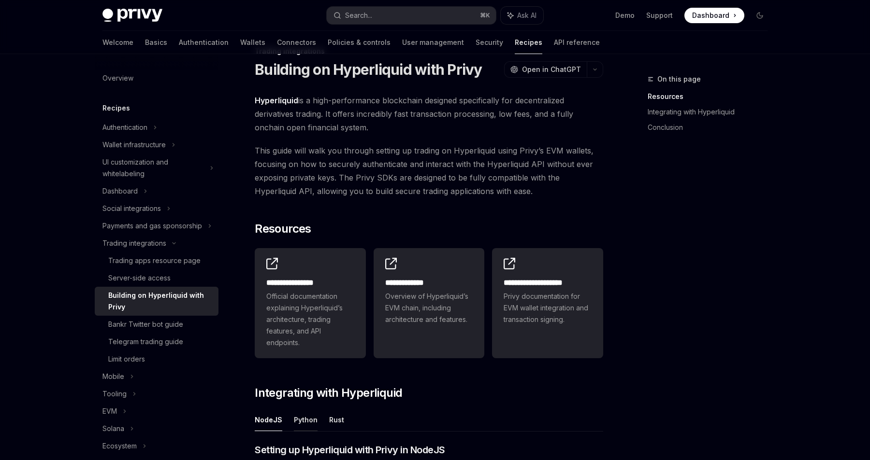
click at [296, 421] on button "Python" at bounding box center [306, 420] width 24 height 23
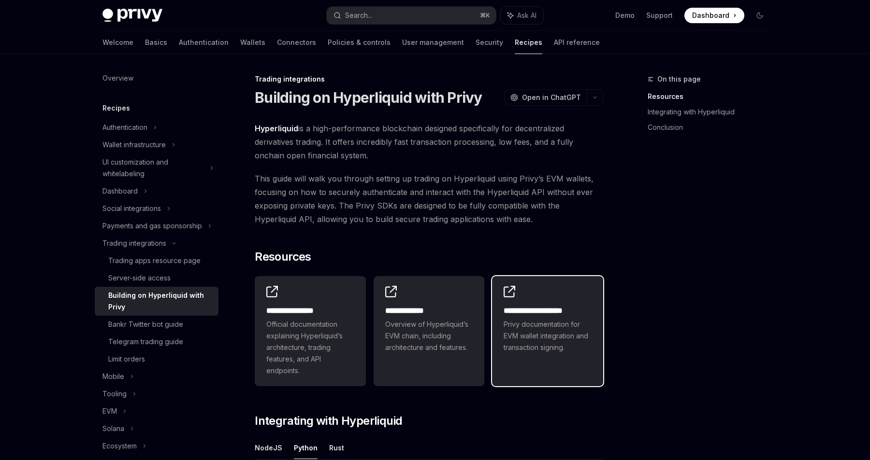
click at [541, 323] on span "Privy documentation for EVM wallet integration and transaction signing." at bounding box center [547, 336] width 88 height 35
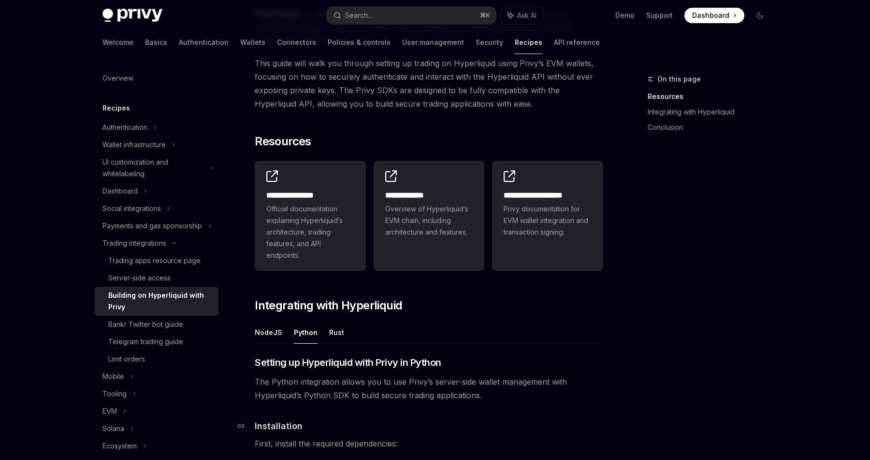
scroll to position [116, 0]
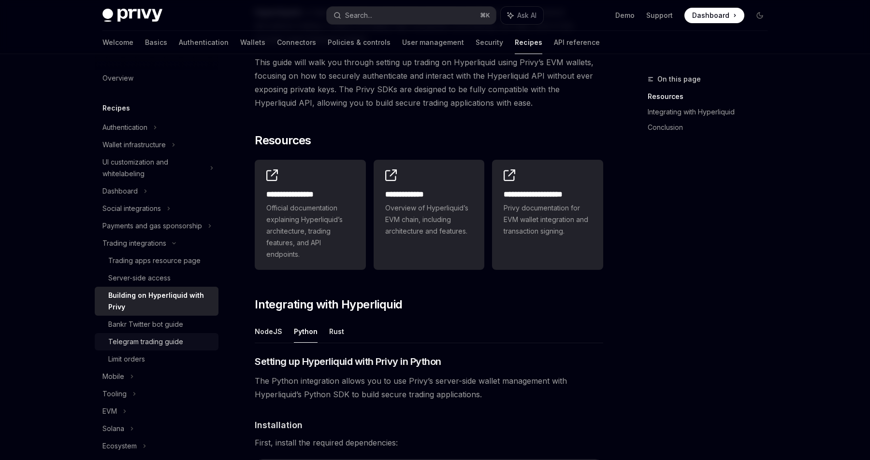
click at [182, 340] on div "Telegram trading guide" at bounding box center [145, 342] width 75 height 12
type textarea "*"
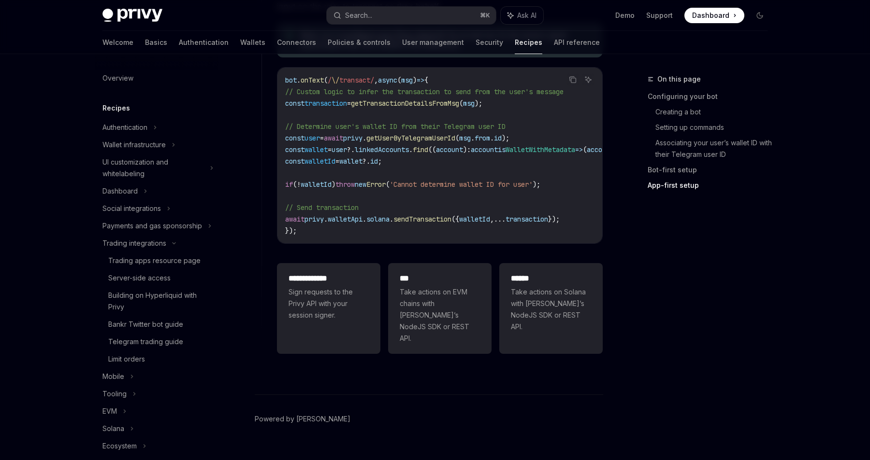
scroll to position [2208, 0]
